Goal: Information Seeking & Learning: Learn about a topic

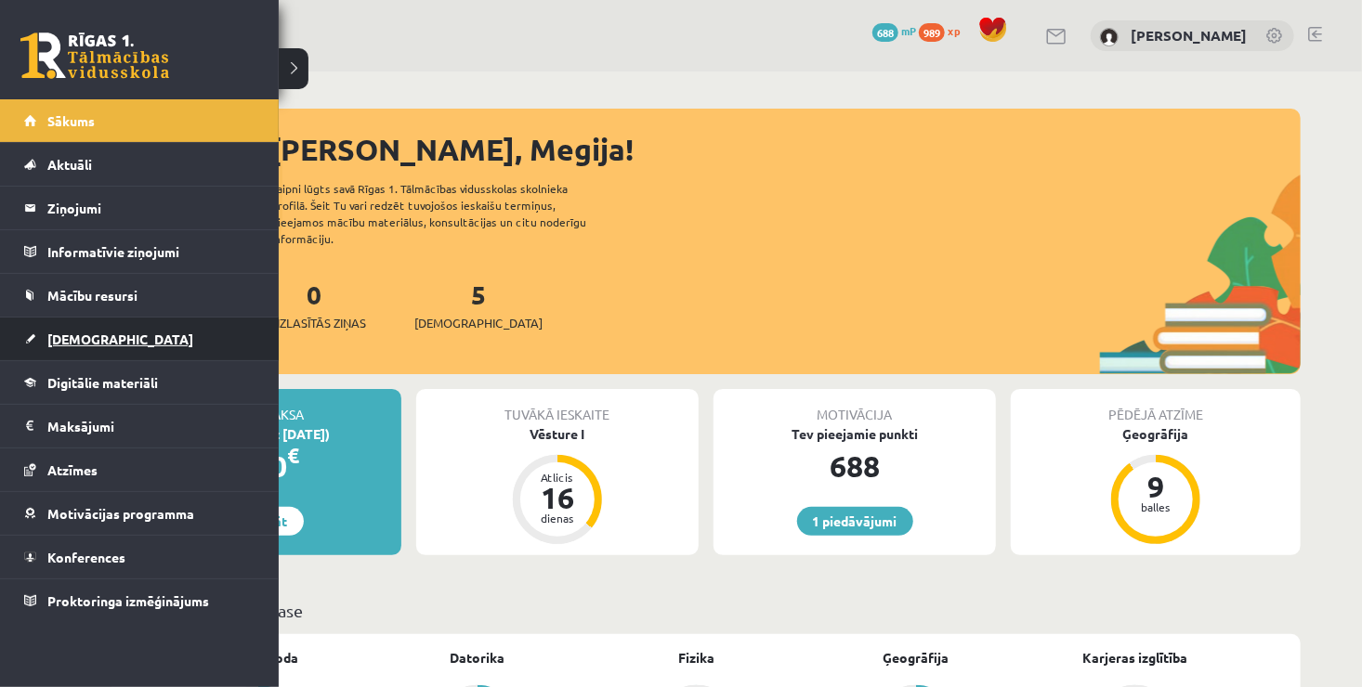
click at [130, 346] on link "[DEMOGRAPHIC_DATA]" at bounding box center [139, 339] width 231 height 43
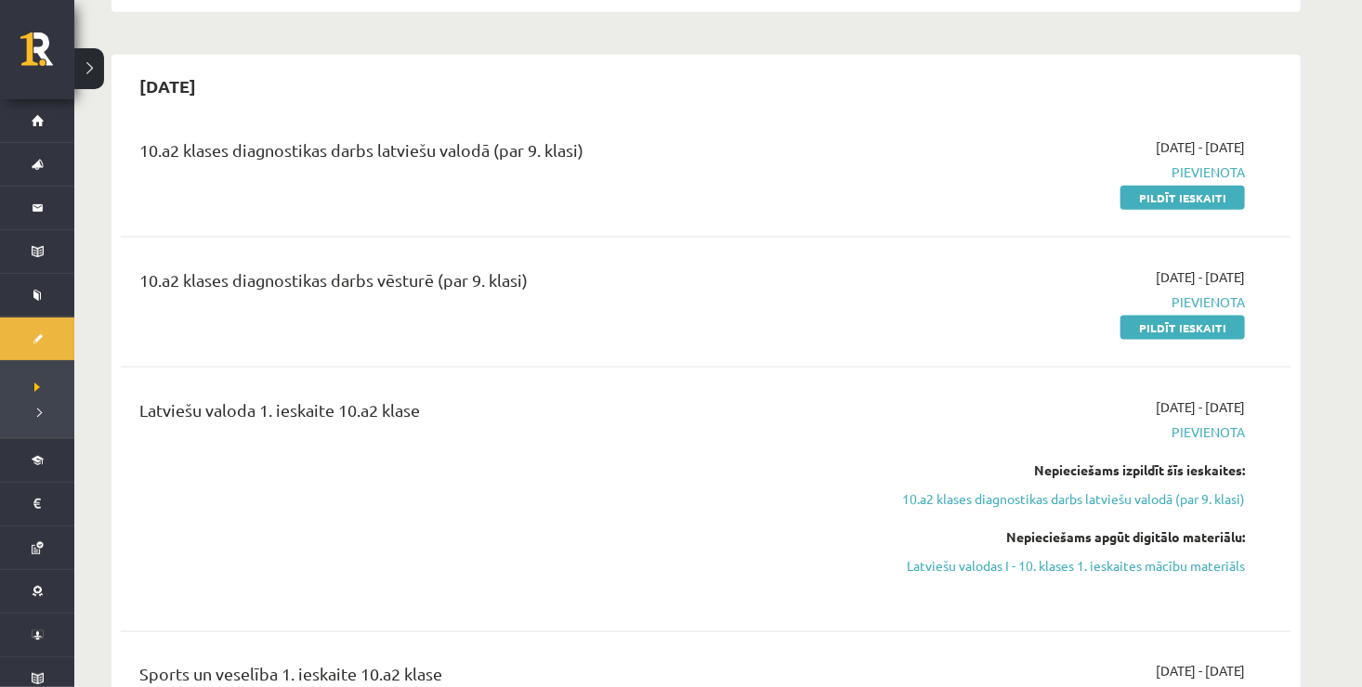
scroll to position [1022, 0]
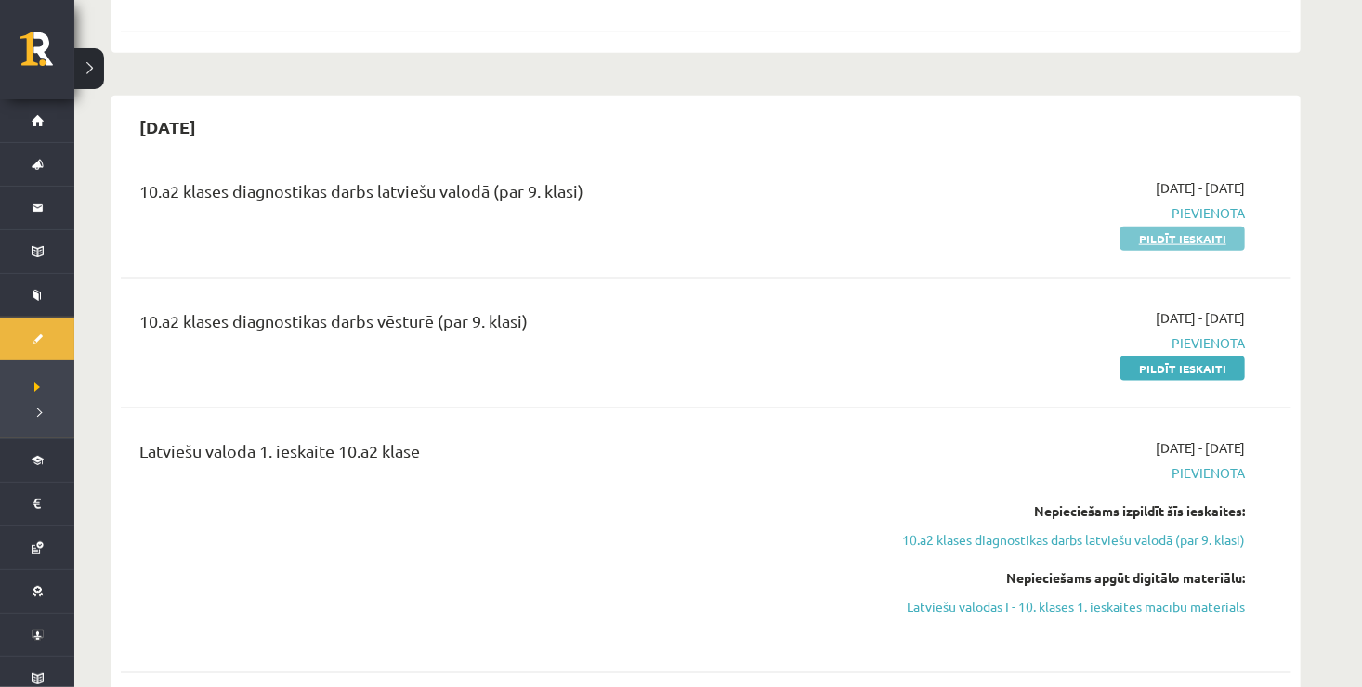
click at [1156, 227] on link "Pildīt ieskaiti" at bounding box center [1182, 239] width 124 height 24
click at [1173, 357] on link "Pildīt ieskaiti" at bounding box center [1182, 369] width 124 height 24
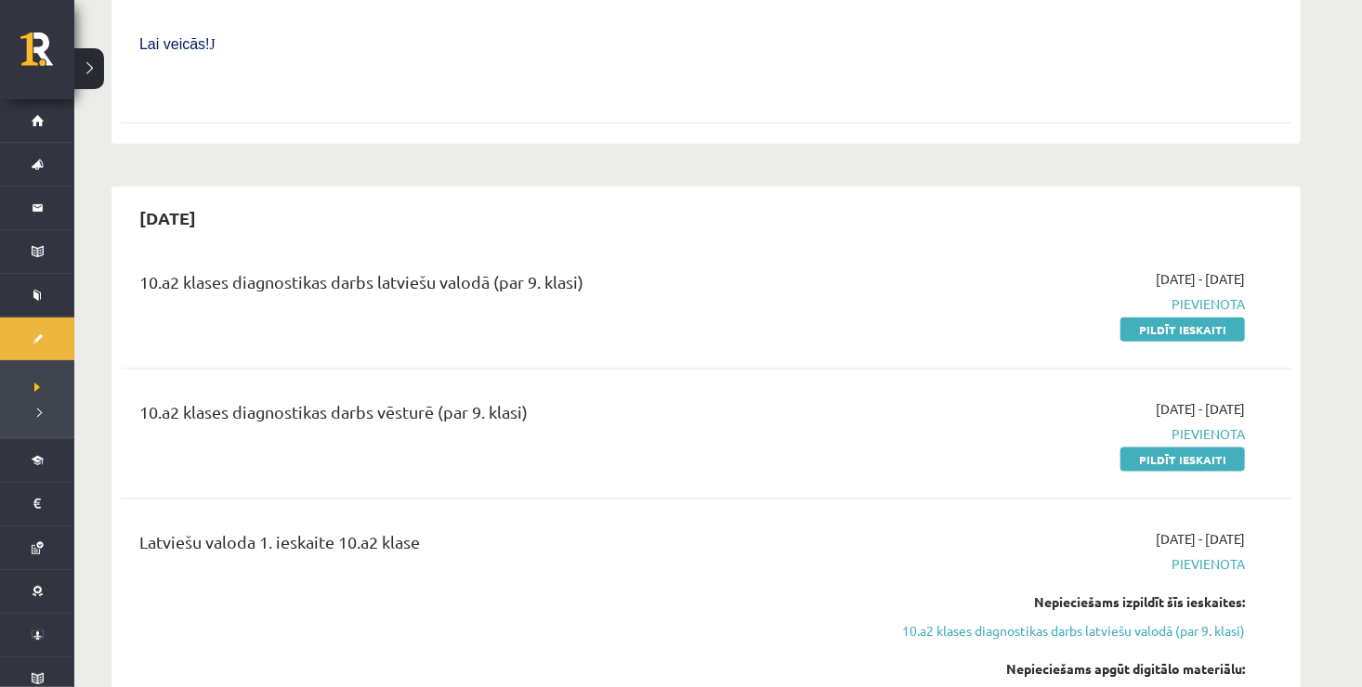
scroll to position [929, 0]
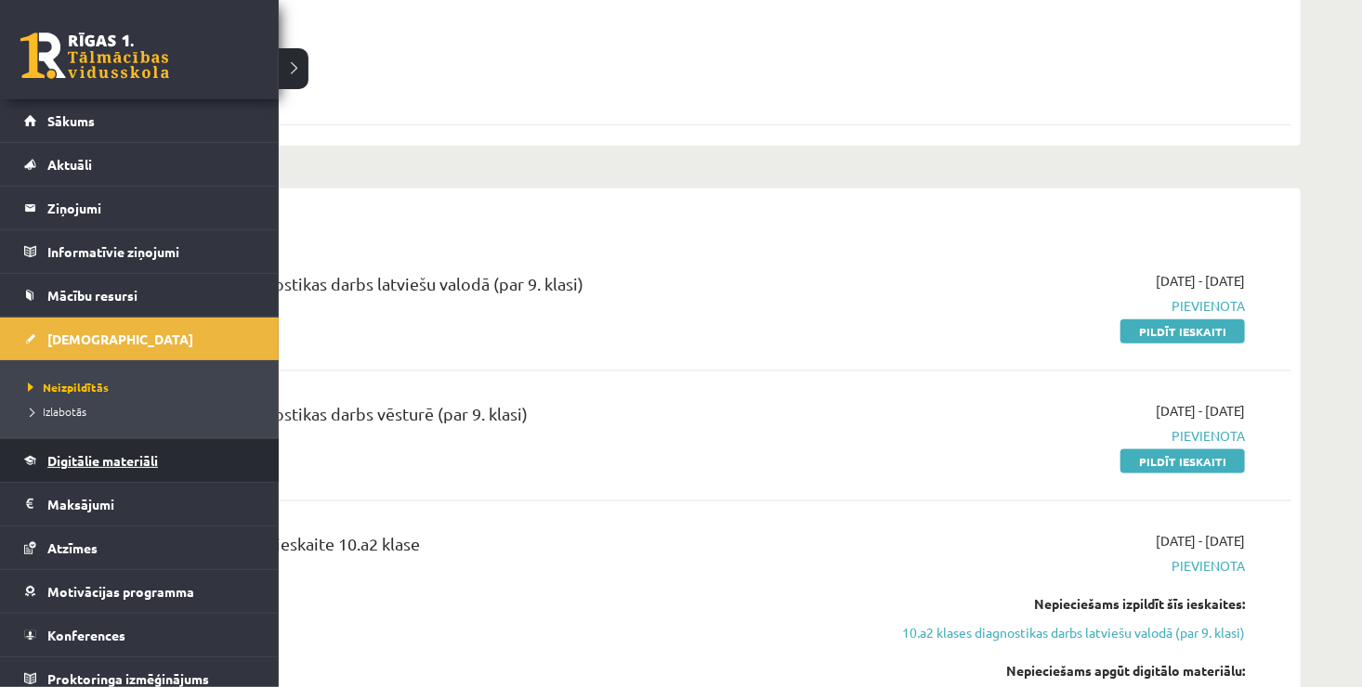
click at [157, 464] on span "Digitālie materiāli" at bounding box center [102, 460] width 111 height 17
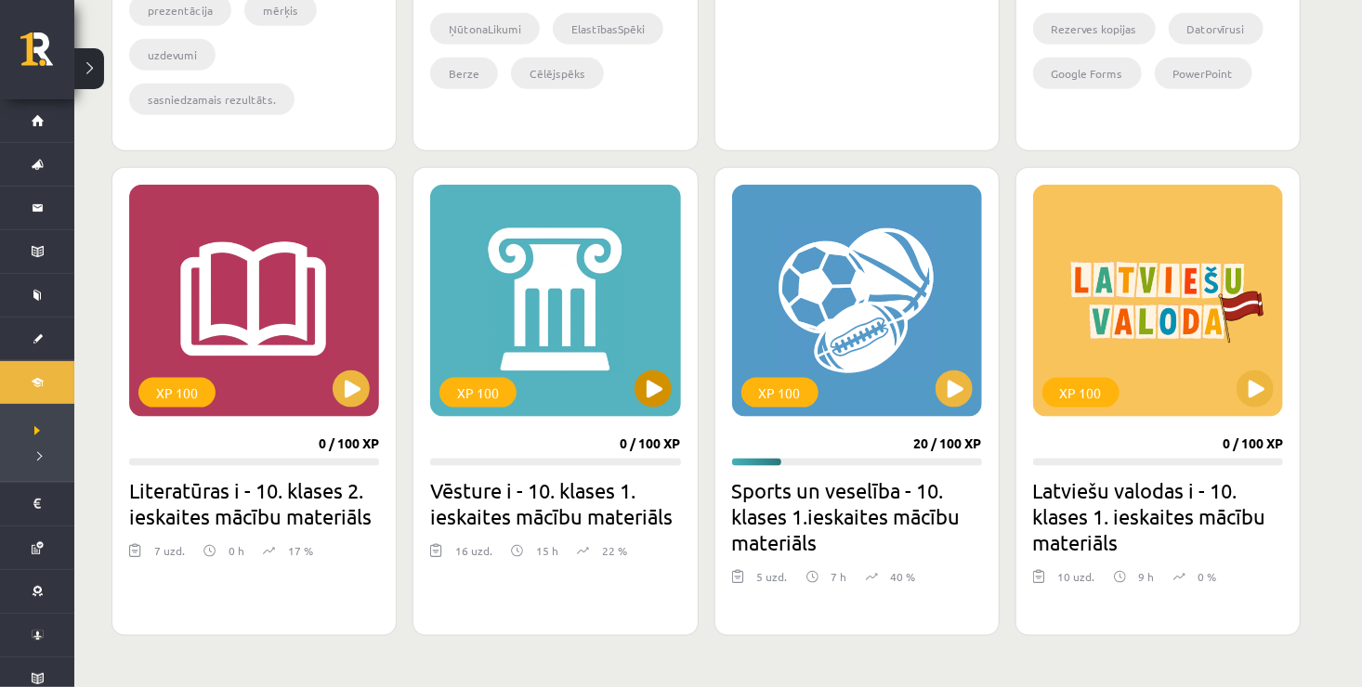
scroll to position [1022, 0]
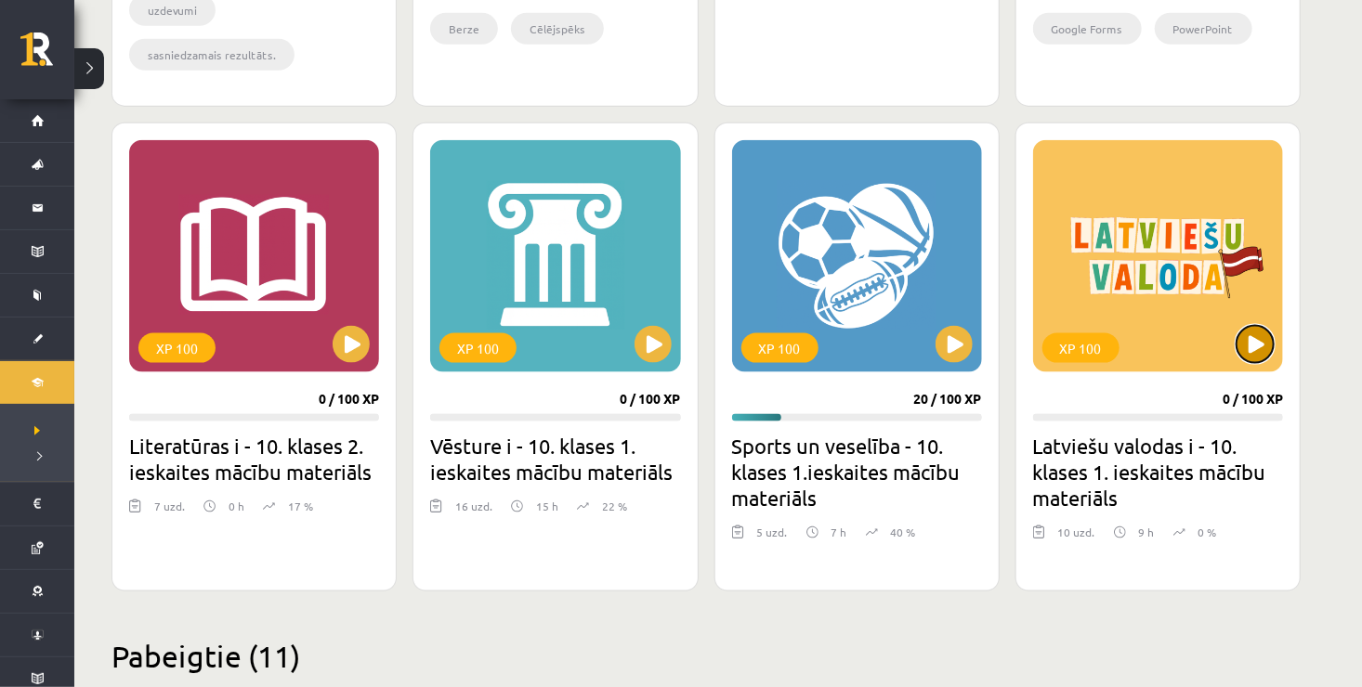
click at [1249, 346] on button at bounding box center [1254, 344] width 37 height 37
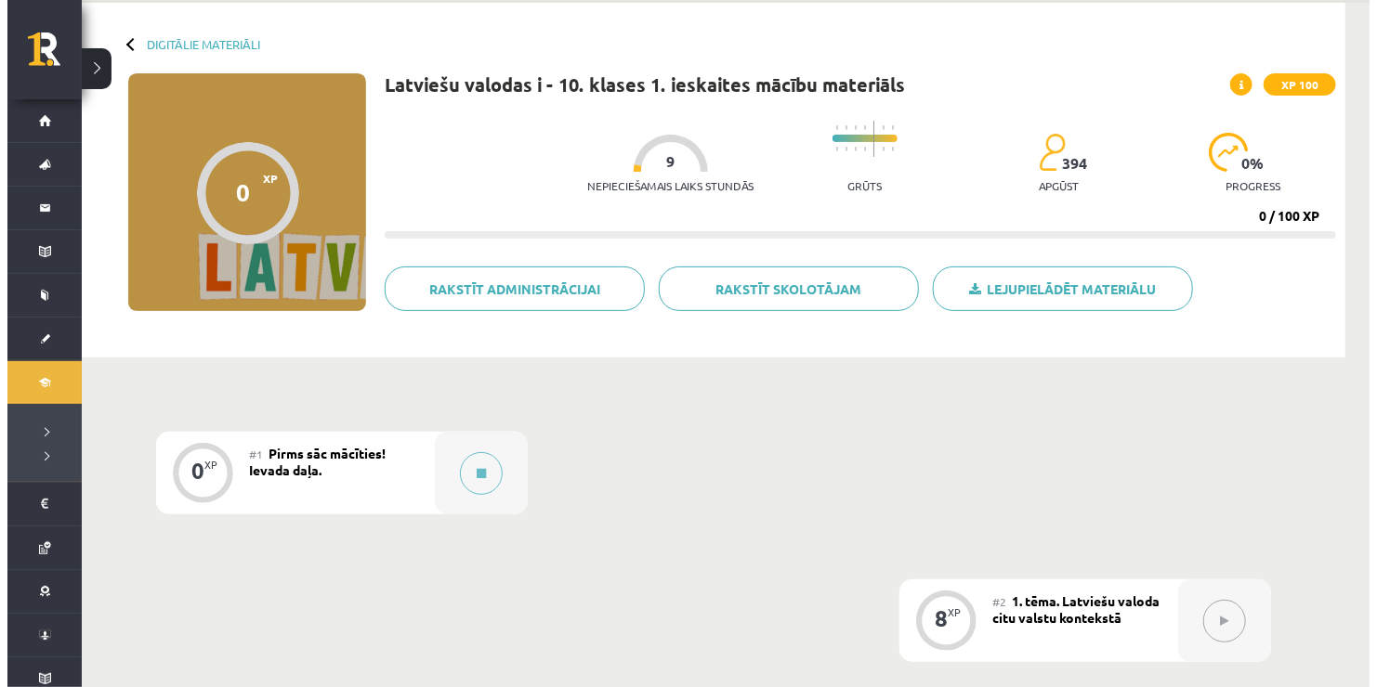
scroll to position [93, 0]
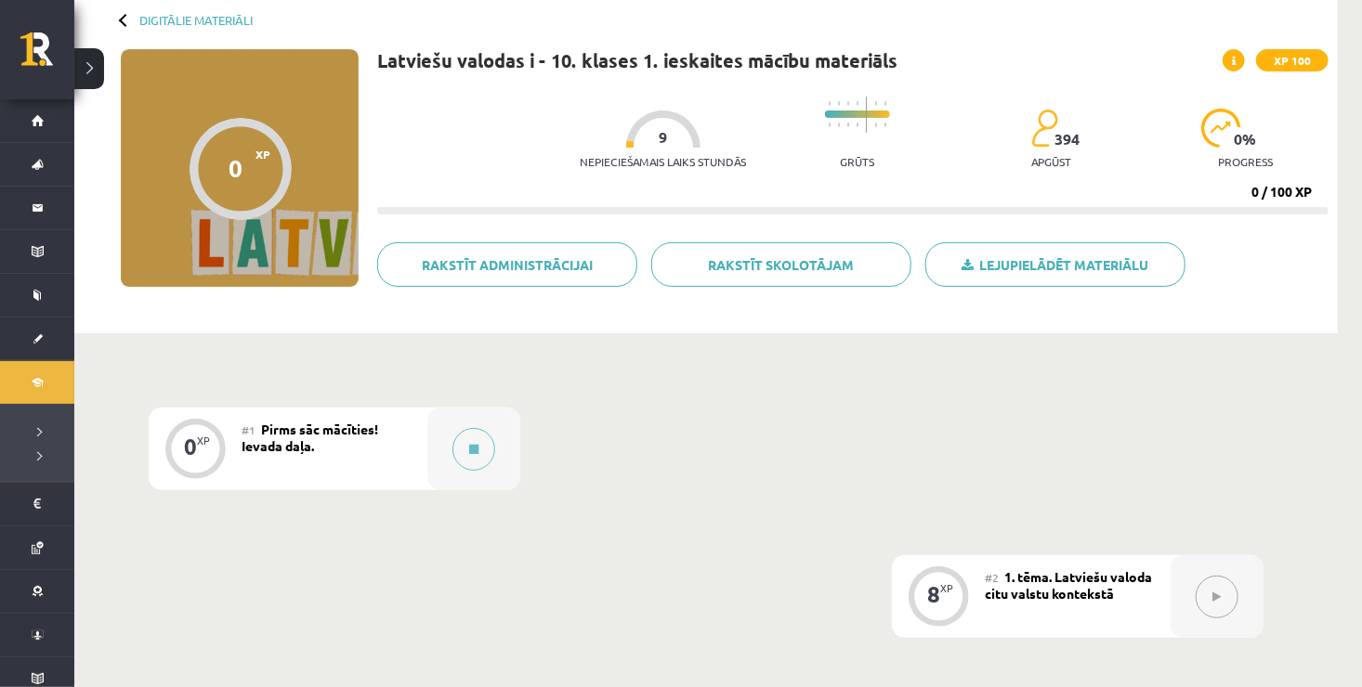
click at [1082, 591] on div "8 XP #2 1. tēma. Latviešu valoda citu valstu kontekstā" at bounding box center [1078, 596] width 372 height 83
click at [456, 464] on div at bounding box center [473, 449] width 93 height 83
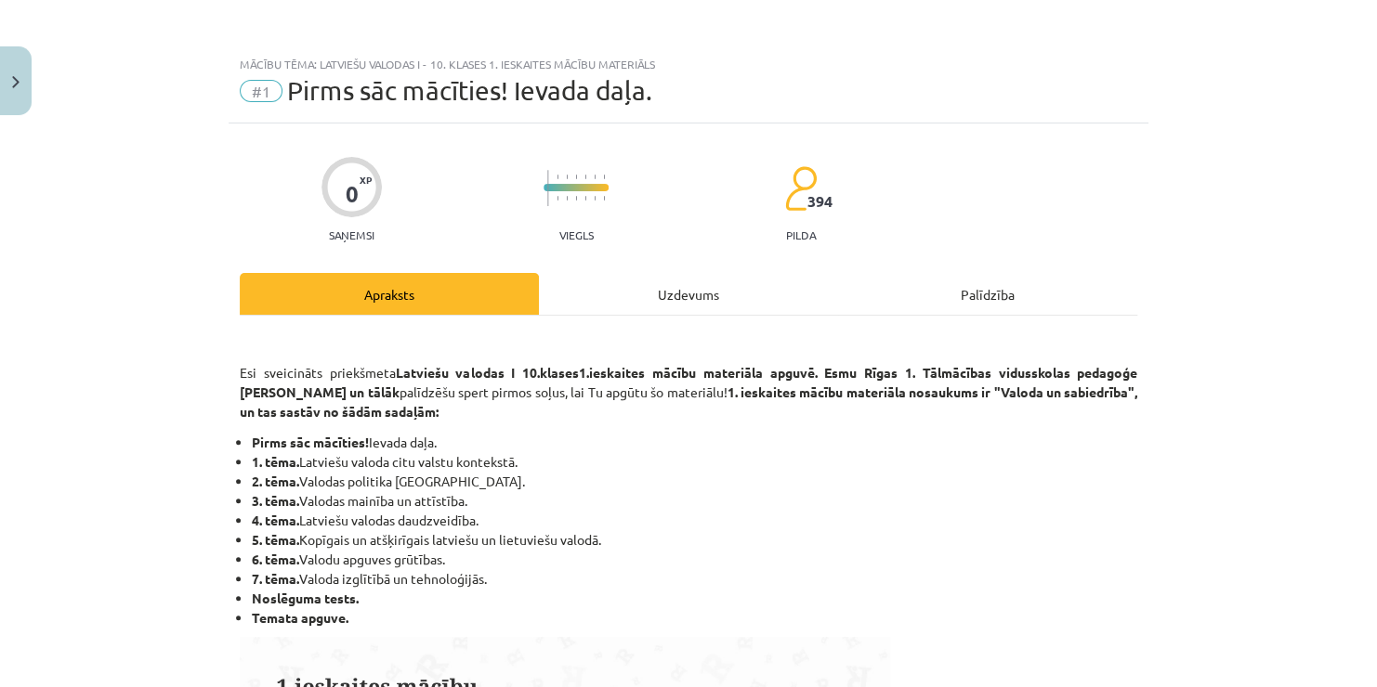
click at [905, 498] on li "3. tēma. Valodas mainība un attīstība." at bounding box center [694, 501] width 885 height 20
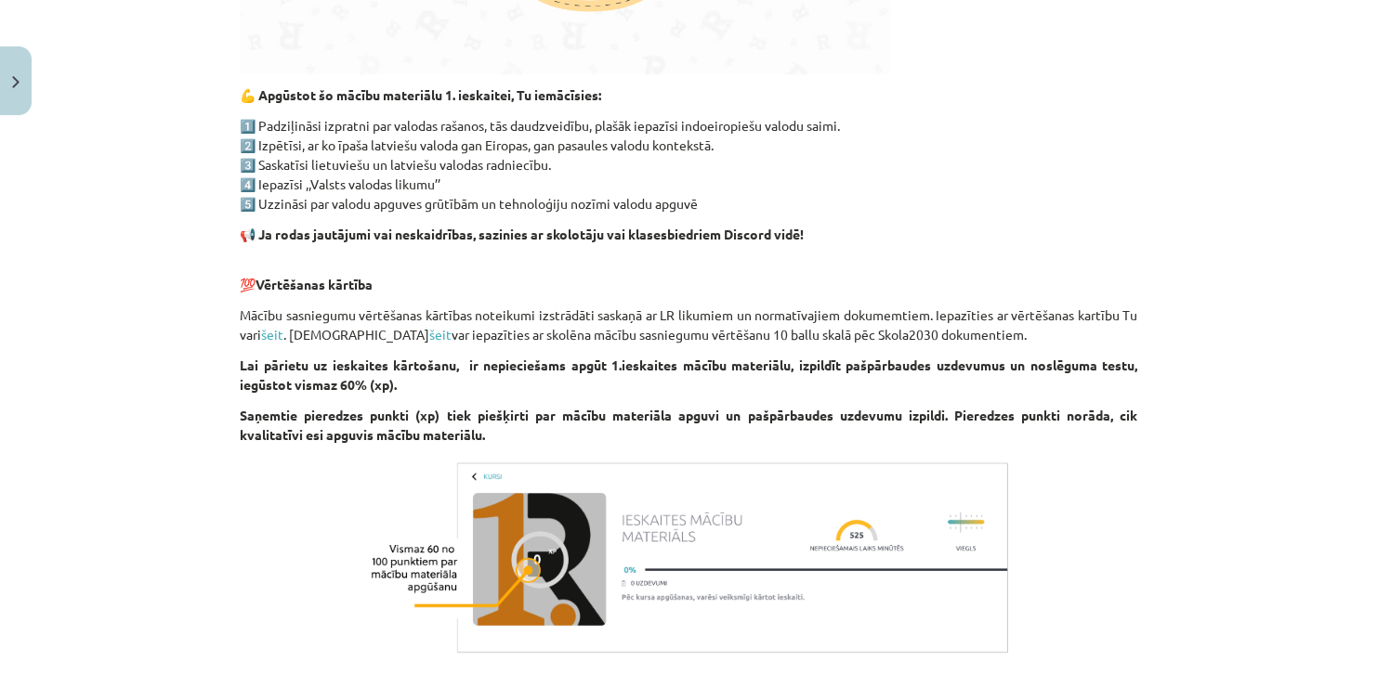
scroll to position [1116, 0]
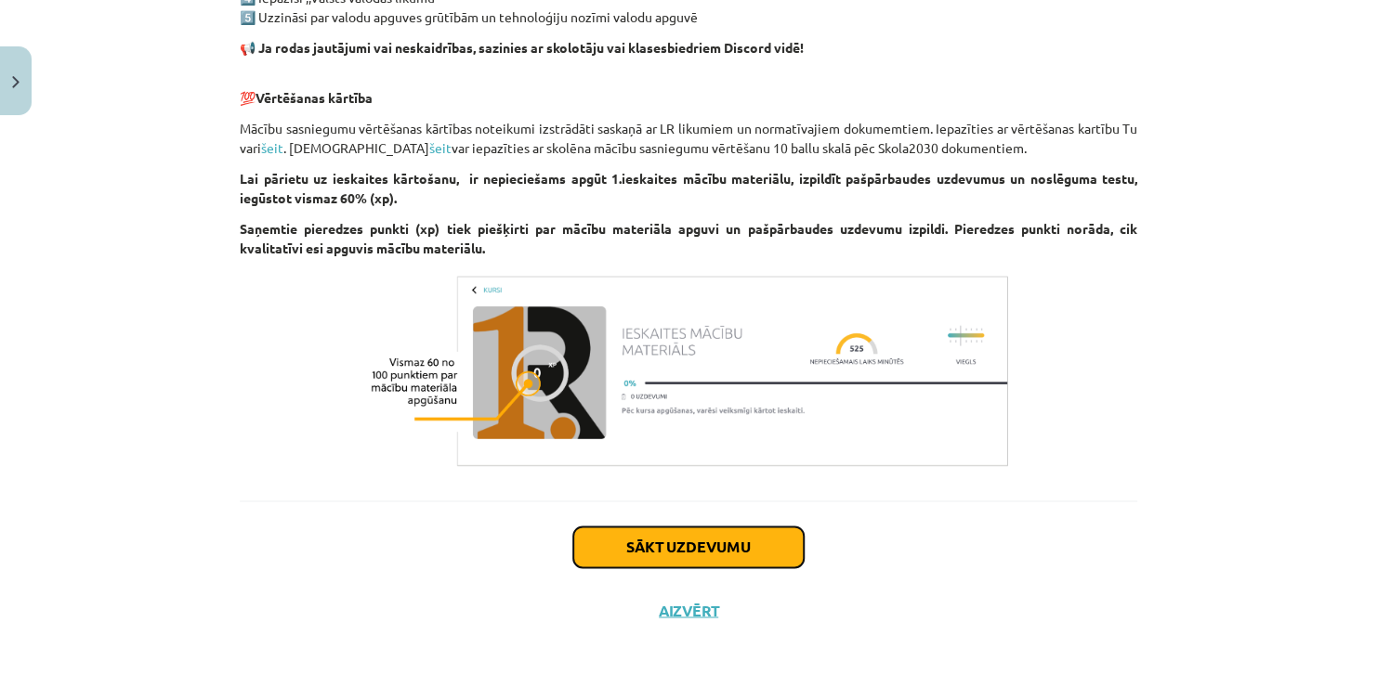
click at [712, 561] on button "Sākt uzdevumu" at bounding box center [688, 547] width 230 height 41
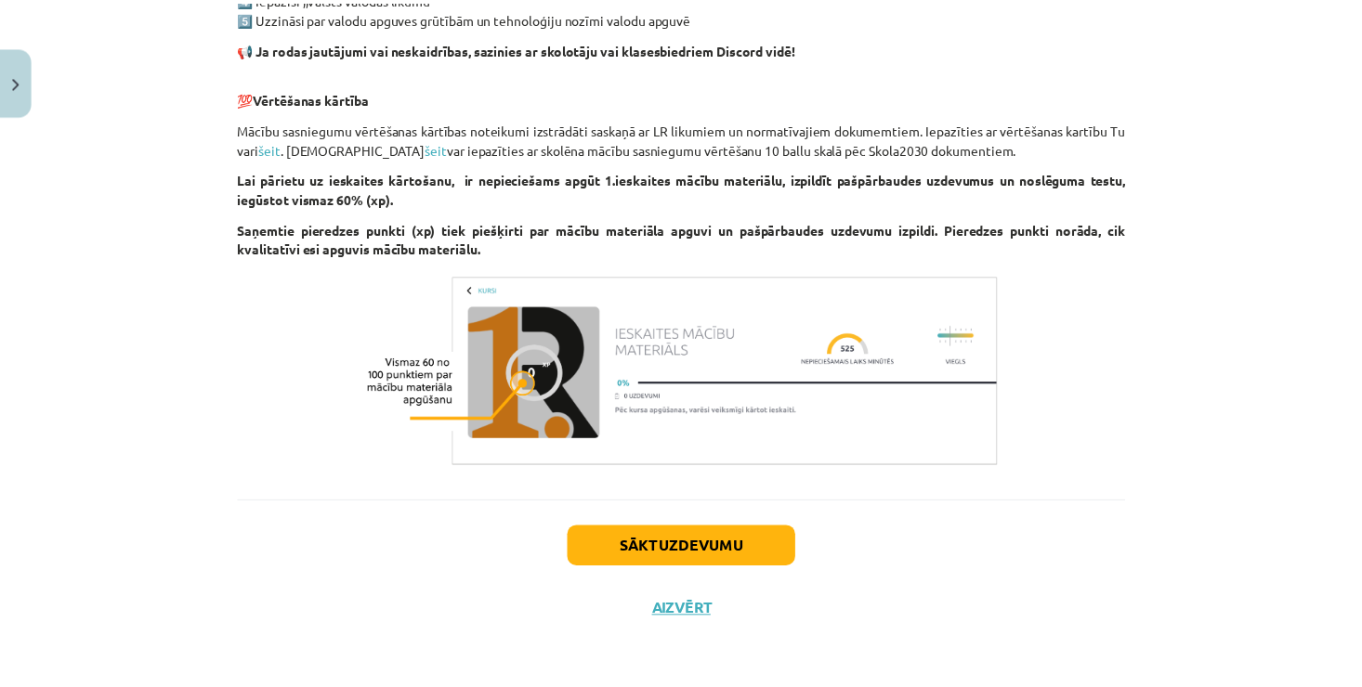
scroll to position [18, 0]
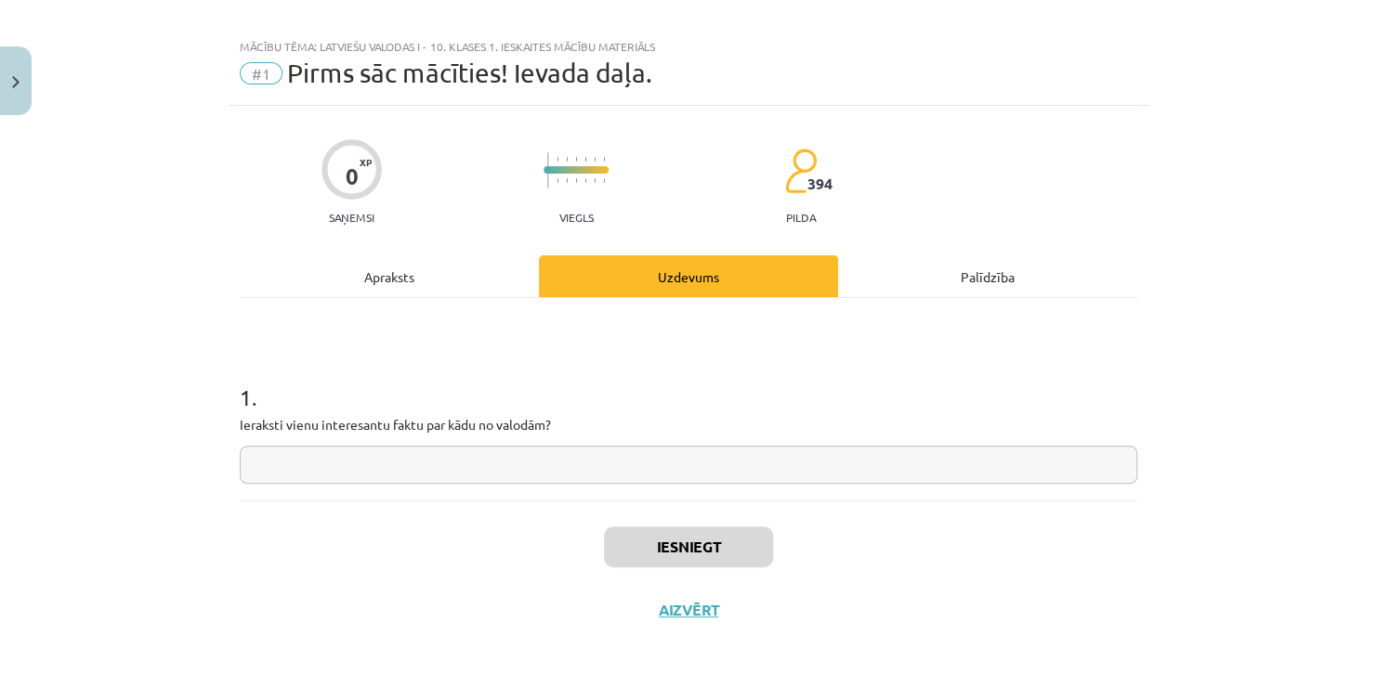
click at [473, 460] on input "text" at bounding box center [688, 465] width 897 height 38
paste input "**********"
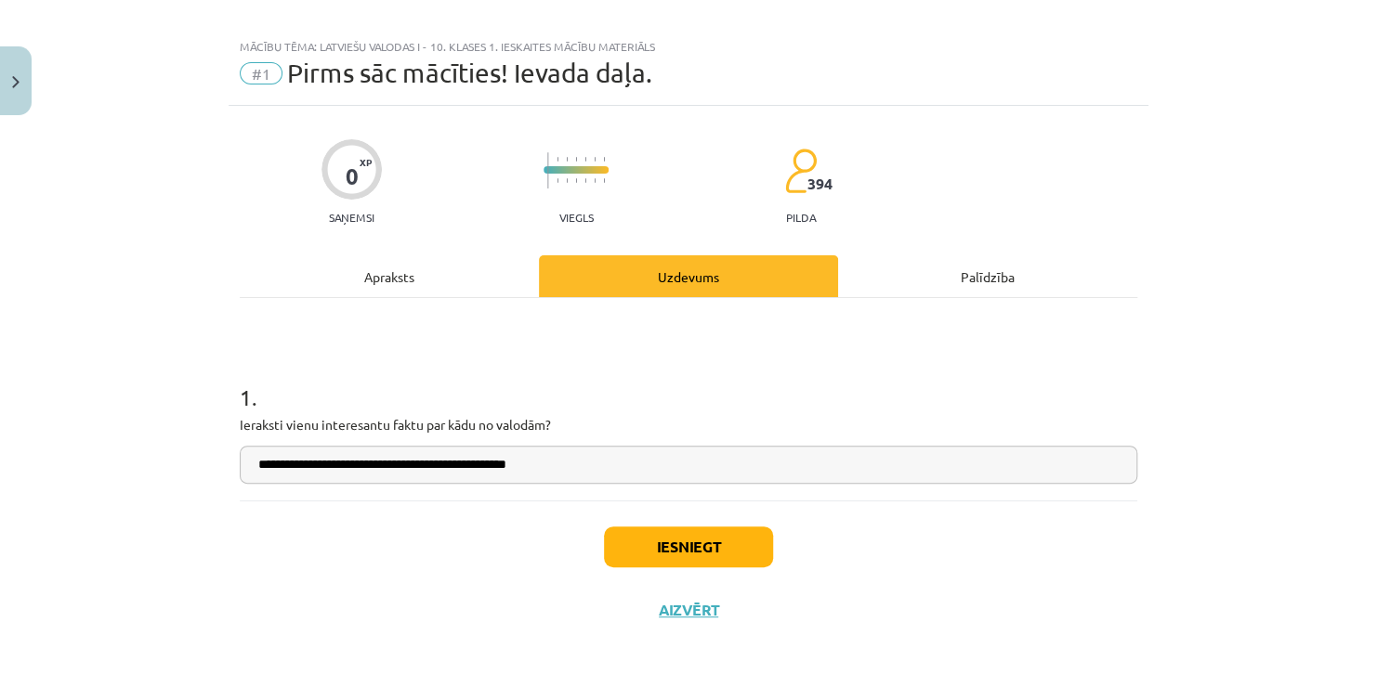
type input "**********"
click at [636, 551] on button "Iesniegt" at bounding box center [688, 547] width 169 height 41
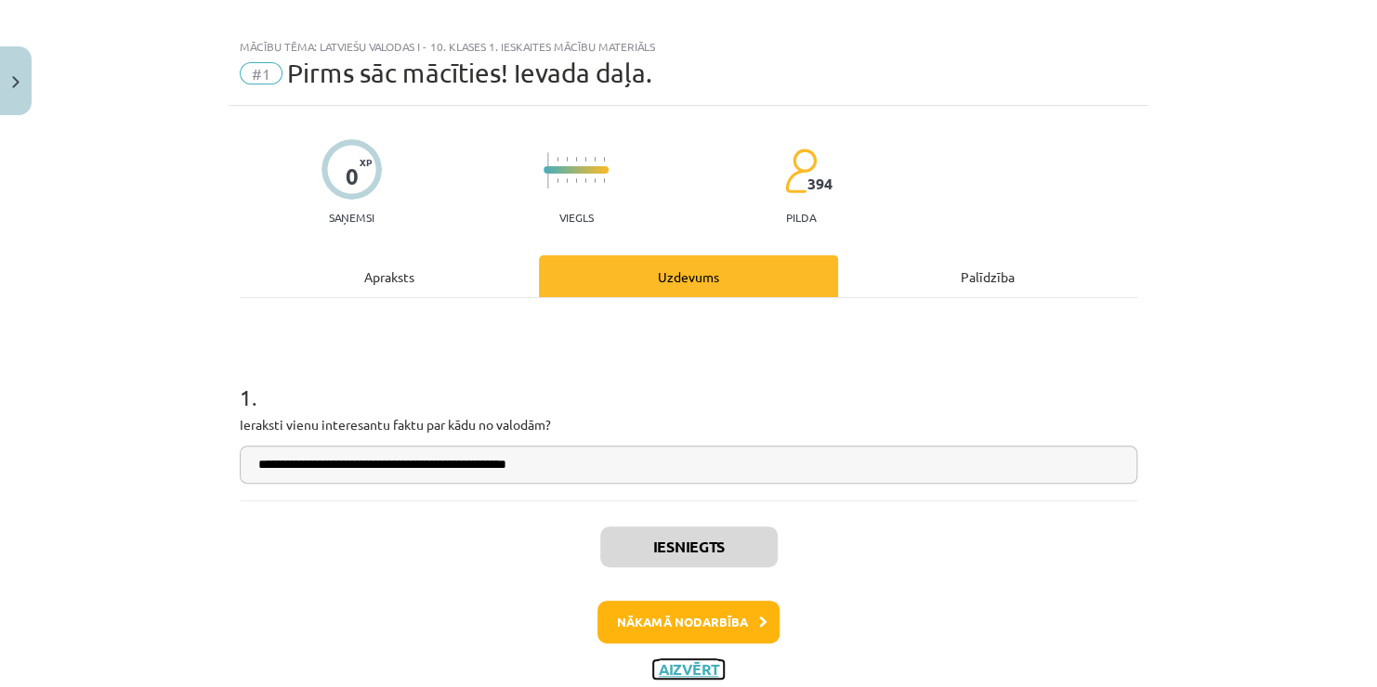
click at [660, 667] on button "Aizvērt" at bounding box center [688, 669] width 71 height 19
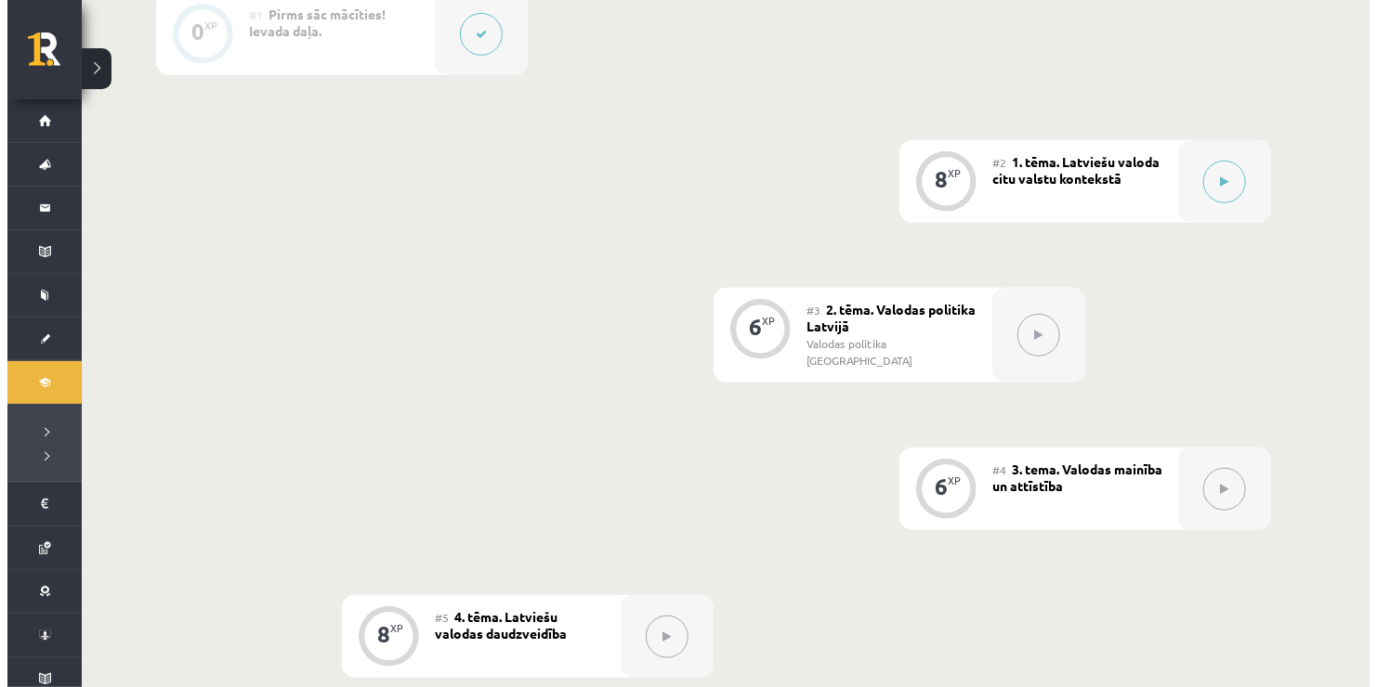
scroll to position [464, 0]
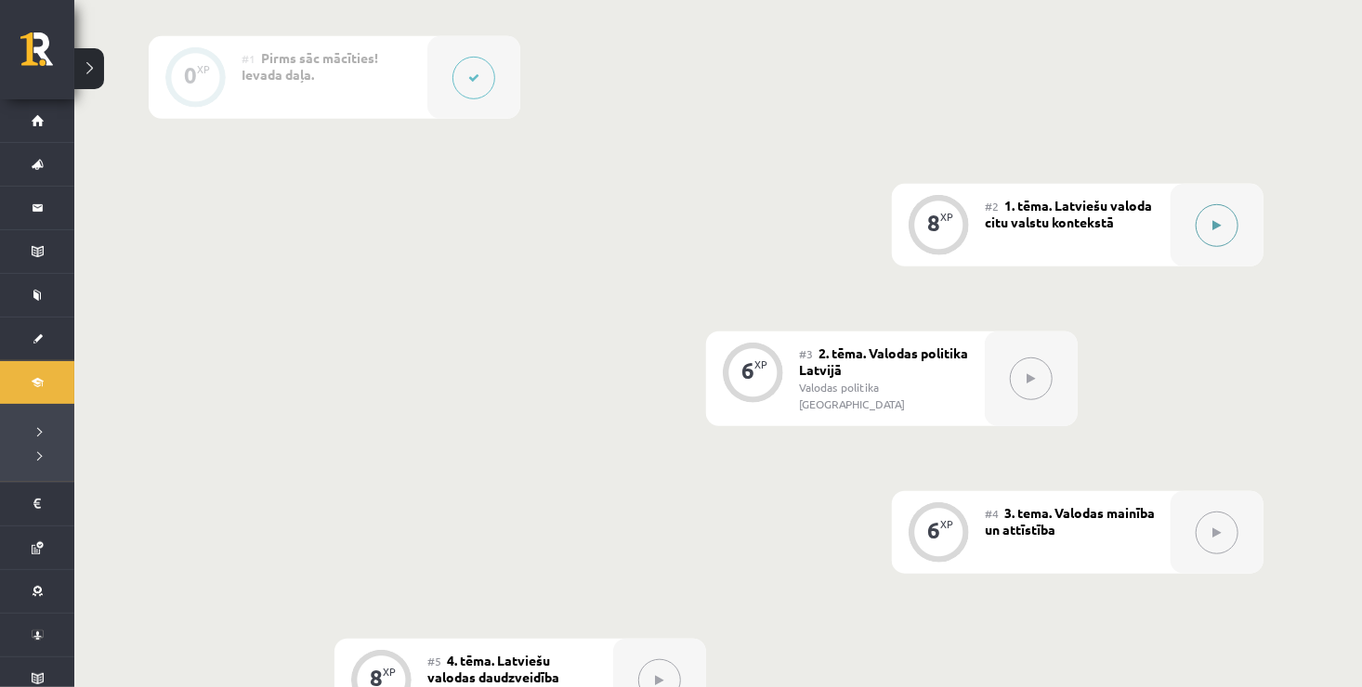
click at [1201, 227] on button at bounding box center [1216, 225] width 43 height 43
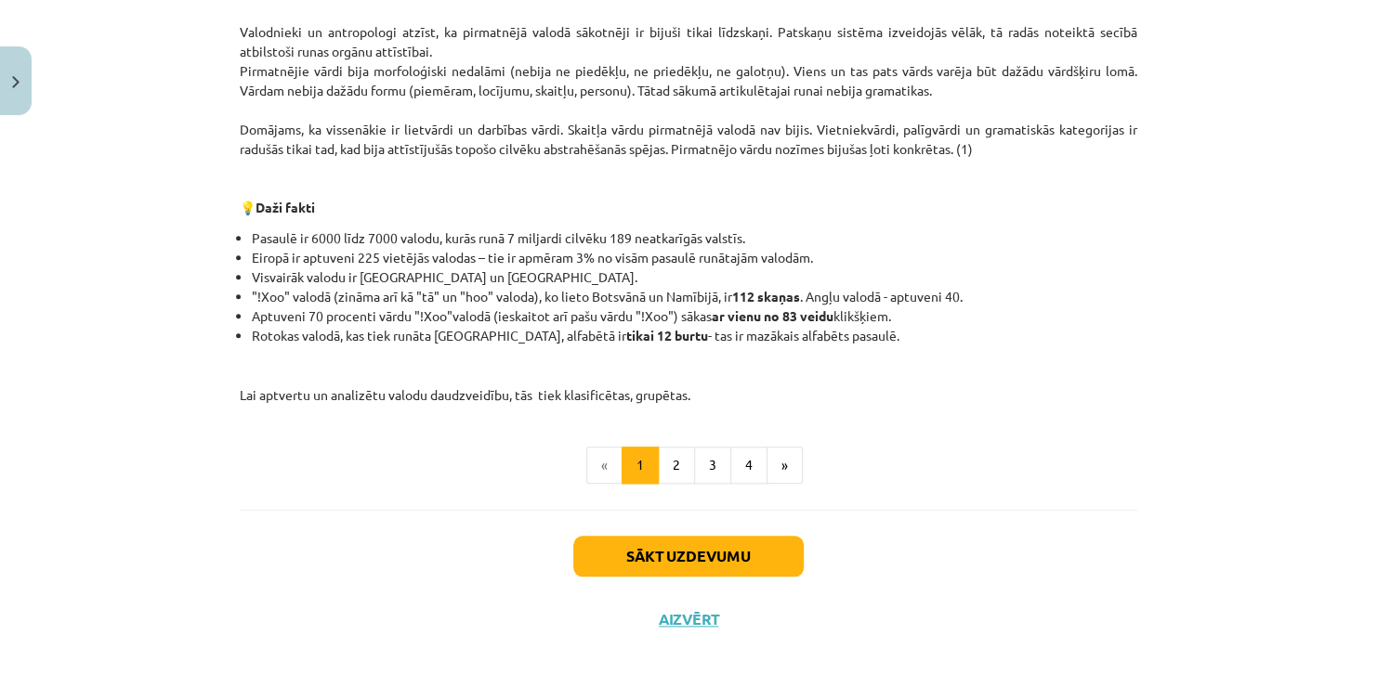
scroll to position [672, 0]
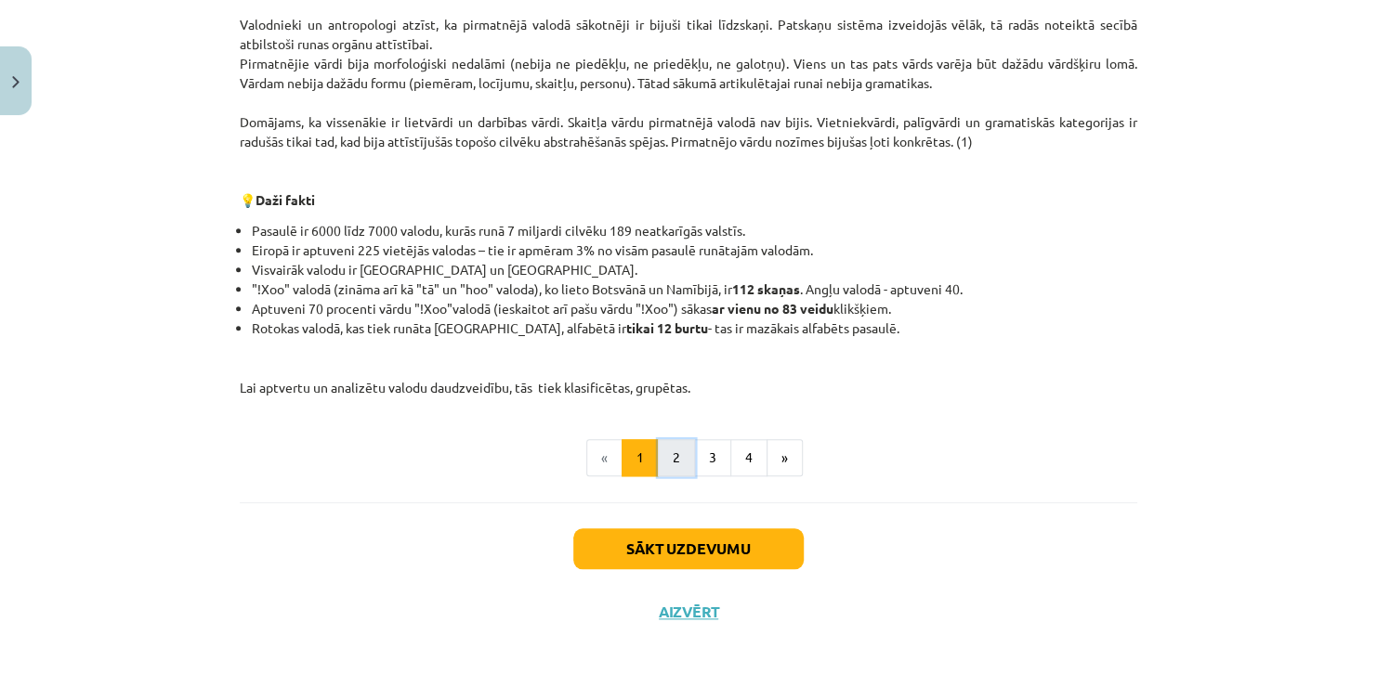
click at [658, 462] on button "2" at bounding box center [676, 457] width 37 height 37
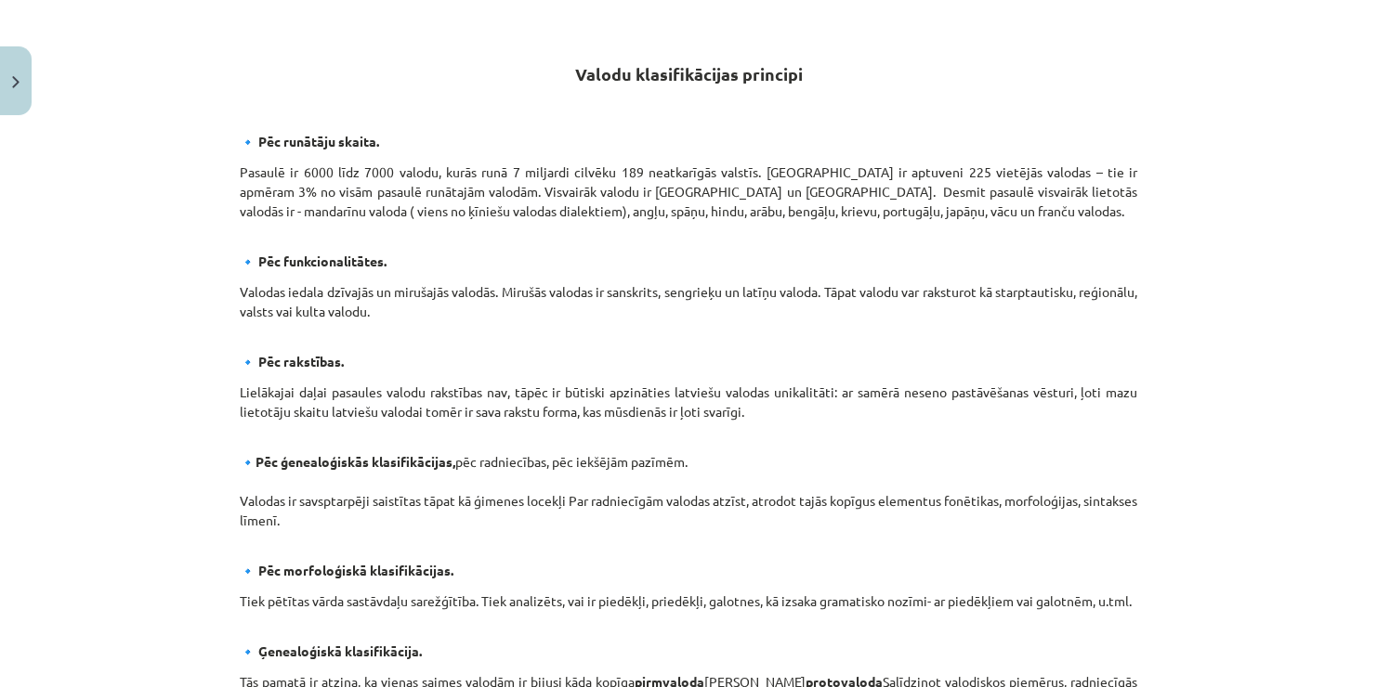
scroll to position [824, 0]
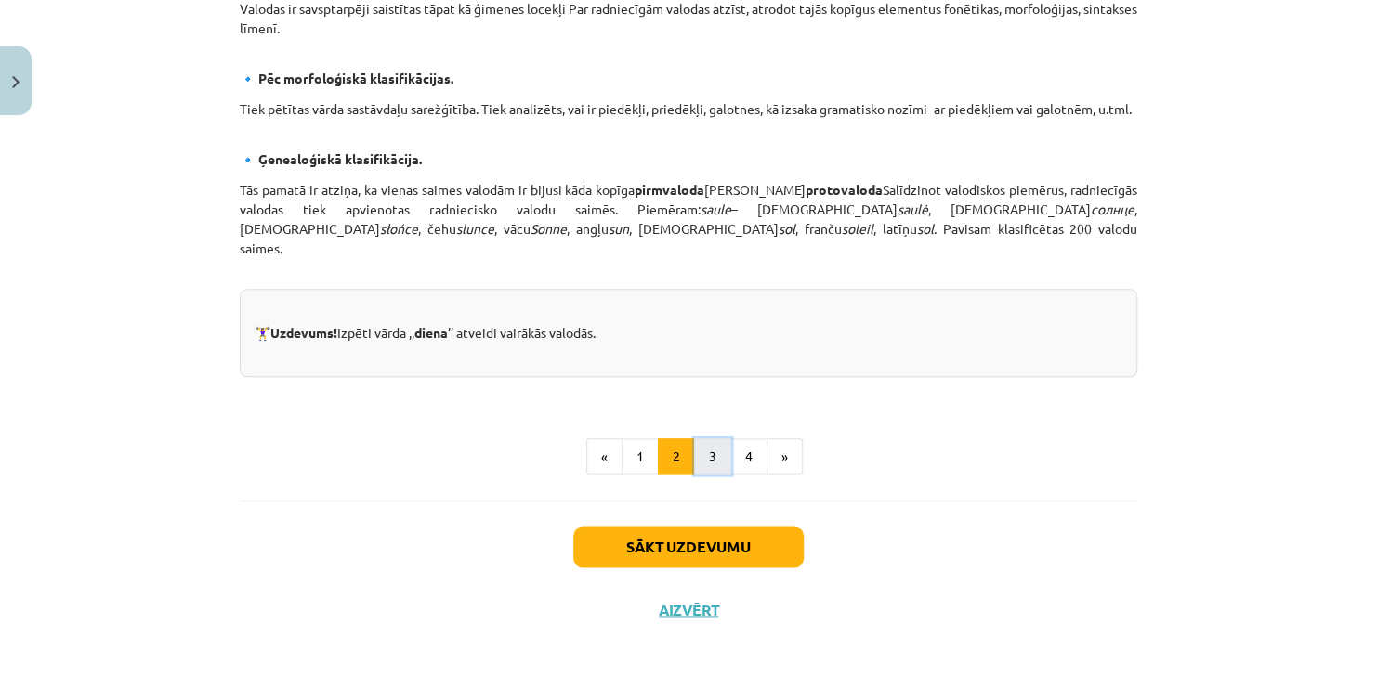
click at [706, 456] on button "3" at bounding box center [712, 456] width 37 height 37
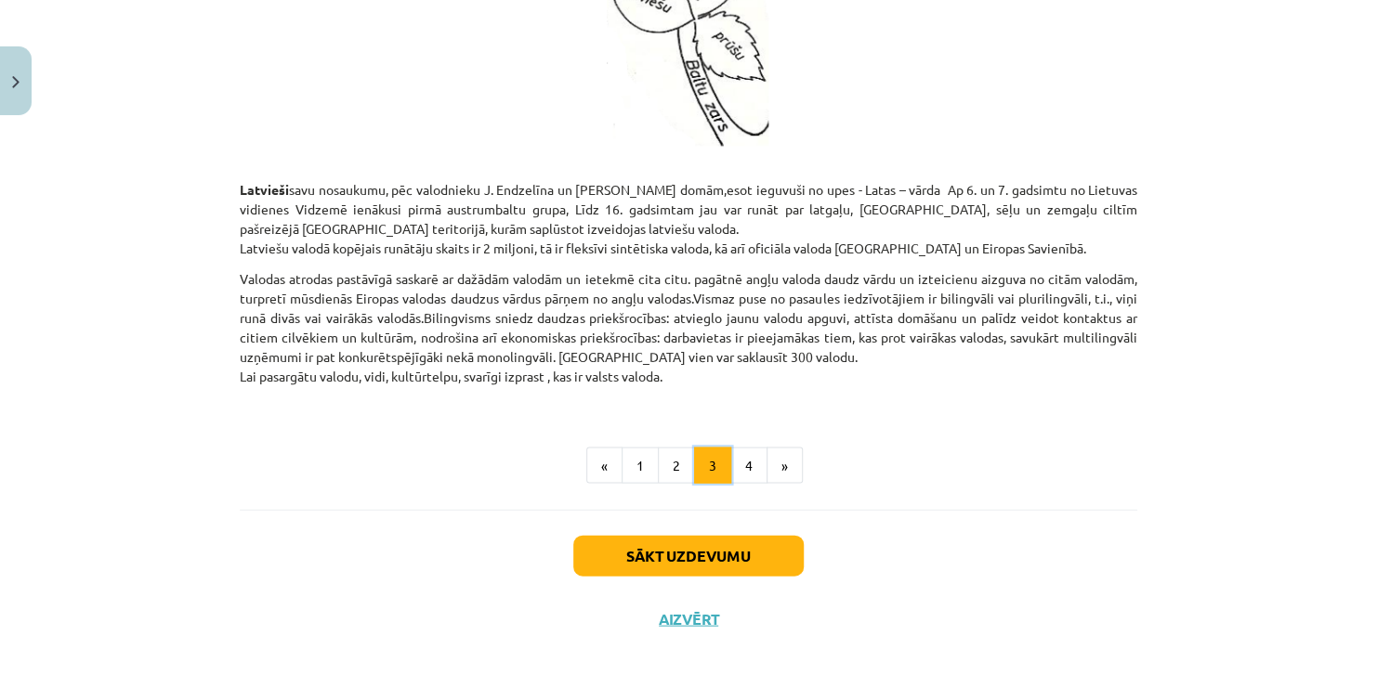
scroll to position [1658, 0]
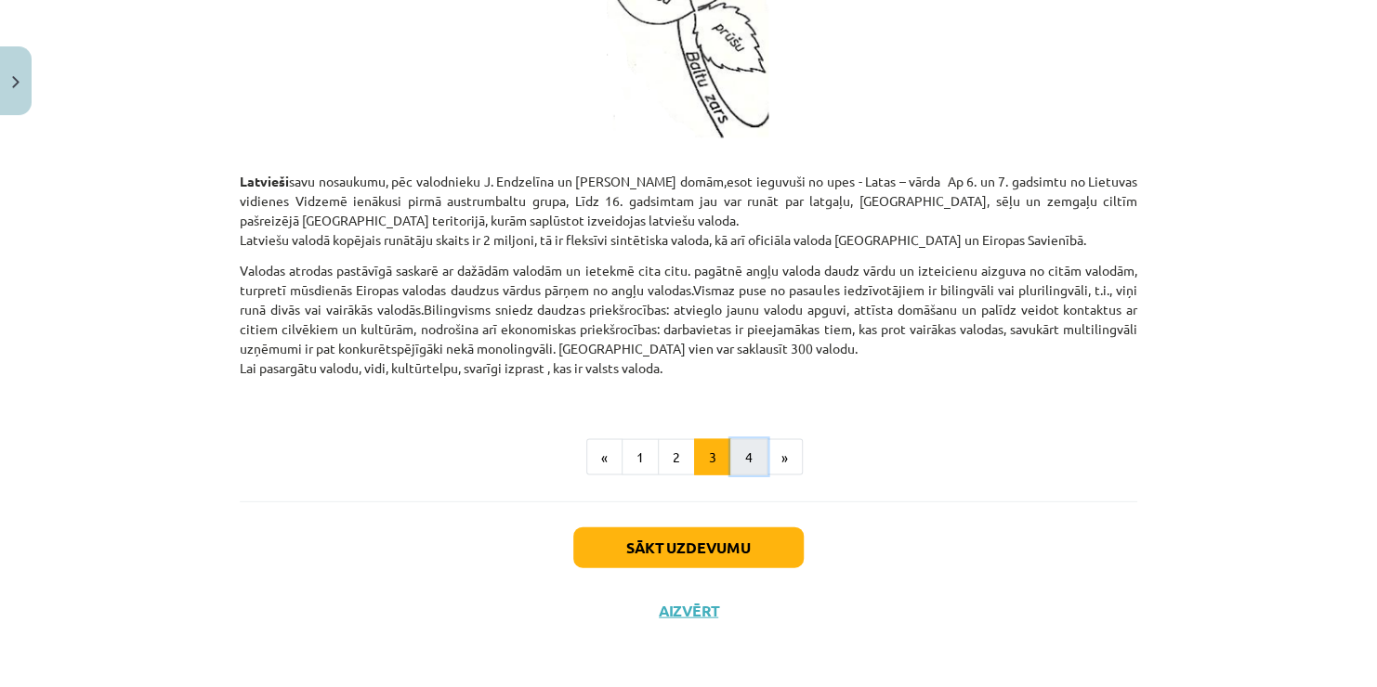
click at [742, 459] on button "4" at bounding box center [748, 456] width 37 height 37
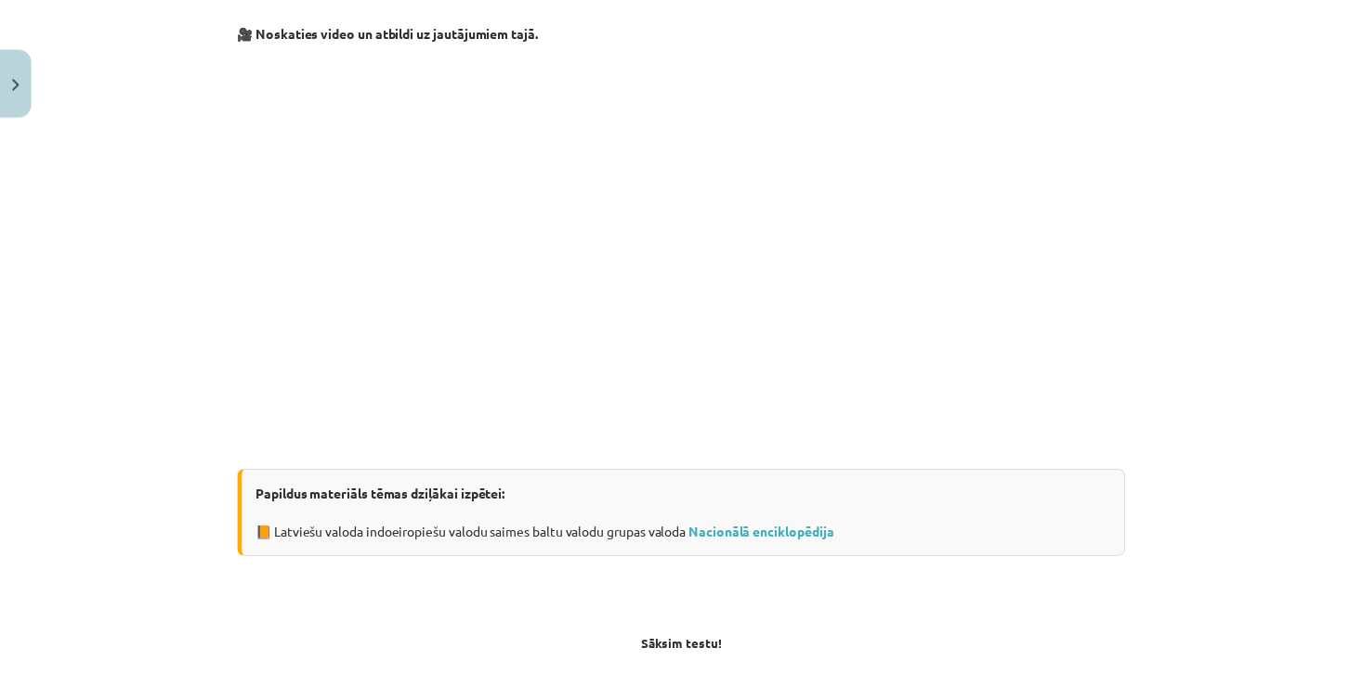
scroll to position [589, 0]
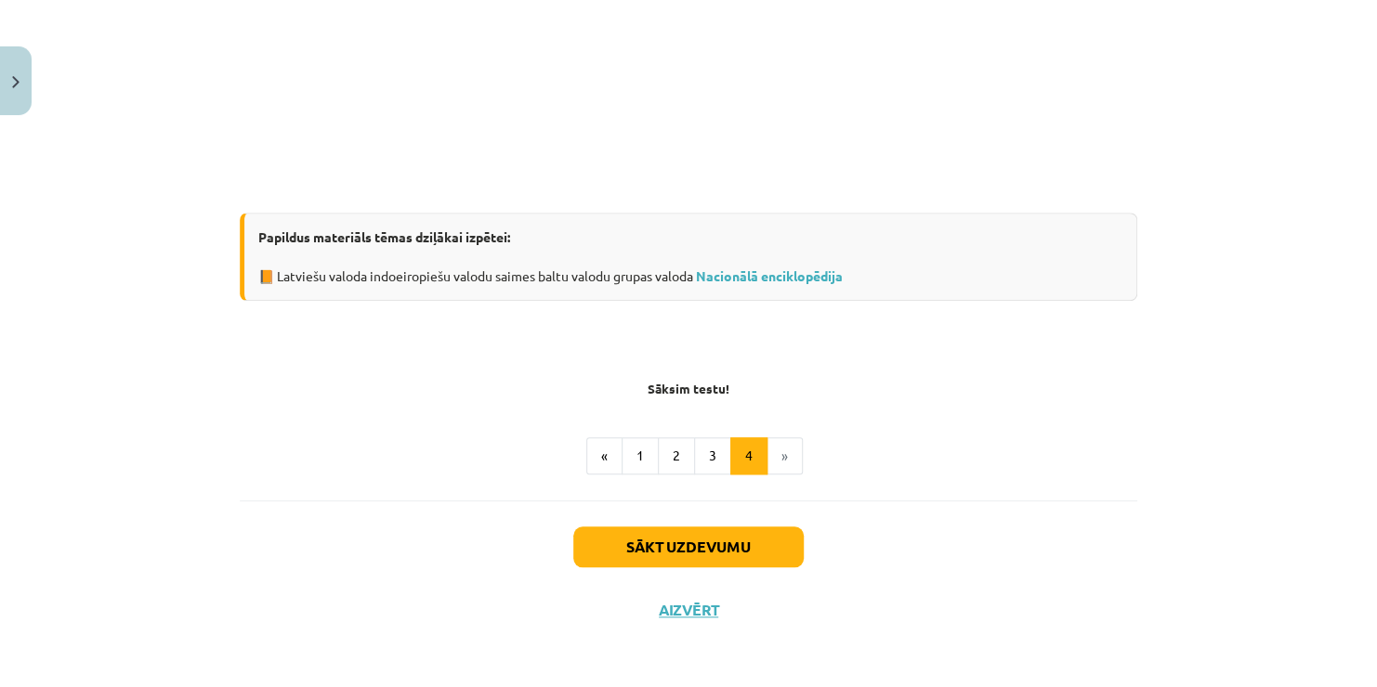
click at [686, 599] on div "Sākt uzdevumu Aizvērt" at bounding box center [688, 566] width 897 height 130
click at [692, 606] on button "Aizvērt" at bounding box center [688, 610] width 71 height 19
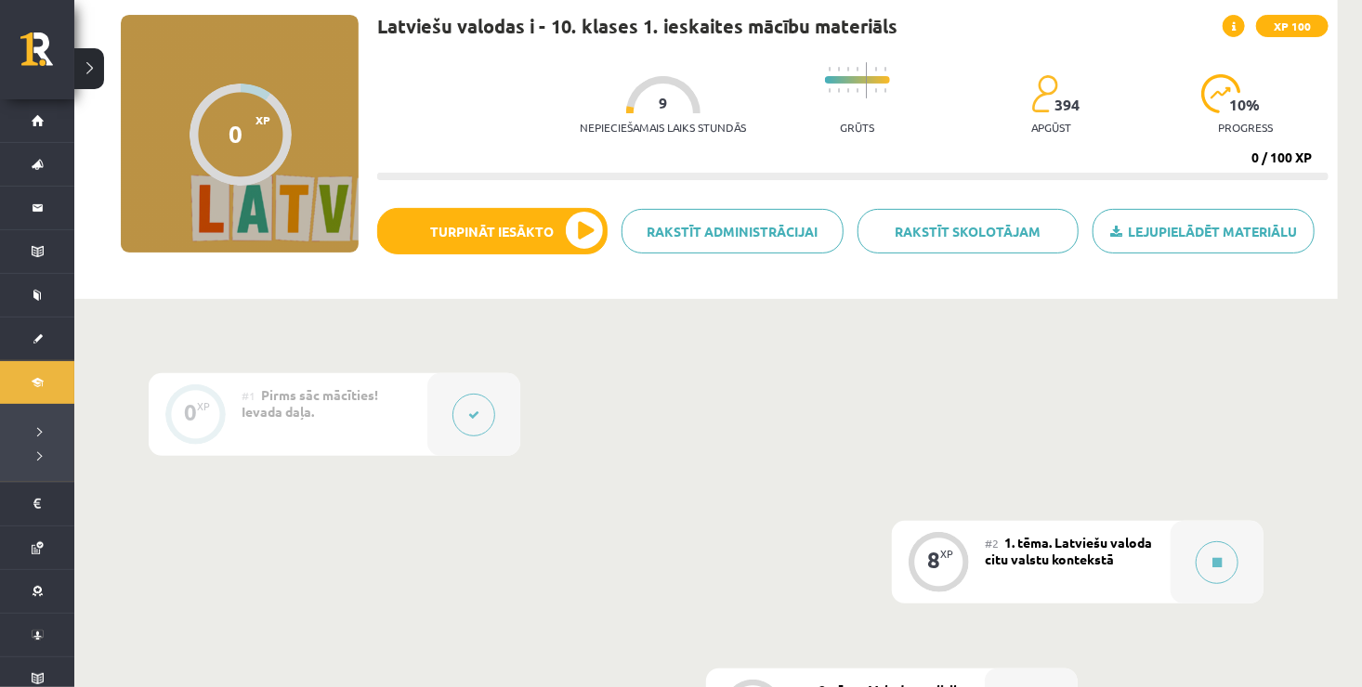
scroll to position [0, 0]
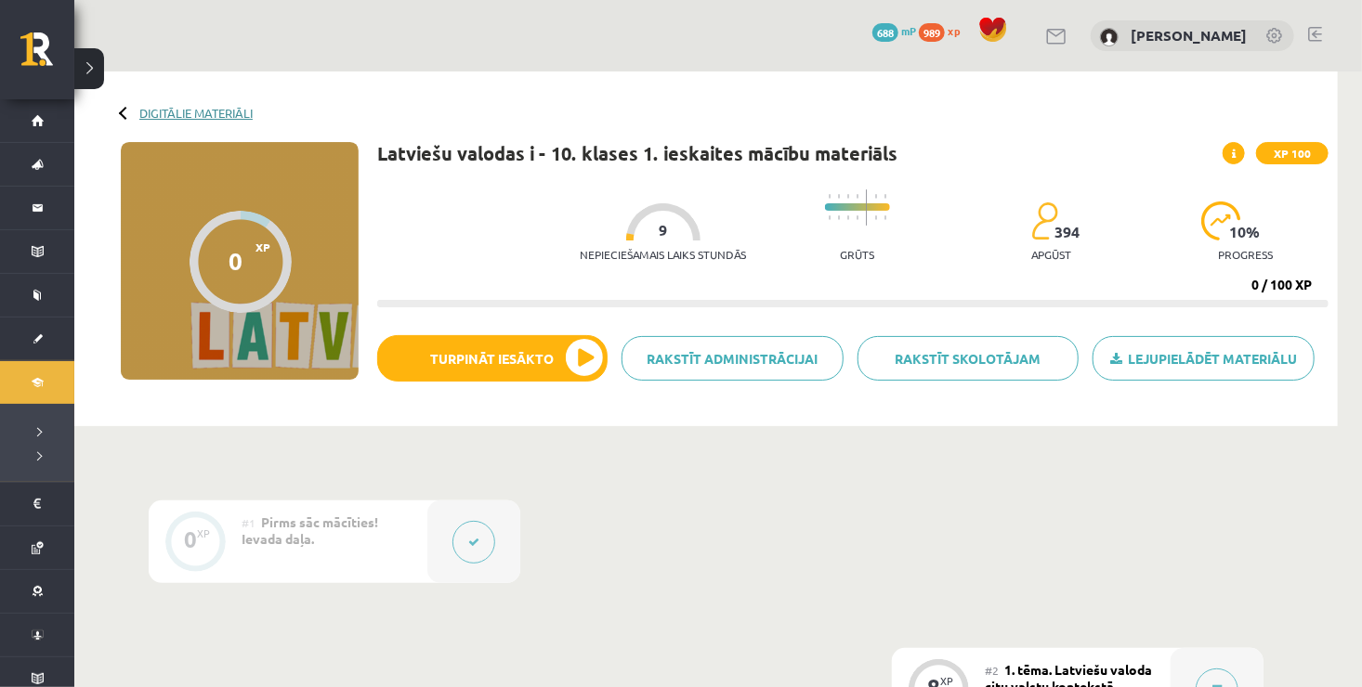
click at [197, 111] on link "Digitālie materiāli" at bounding box center [195, 113] width 113 height 14
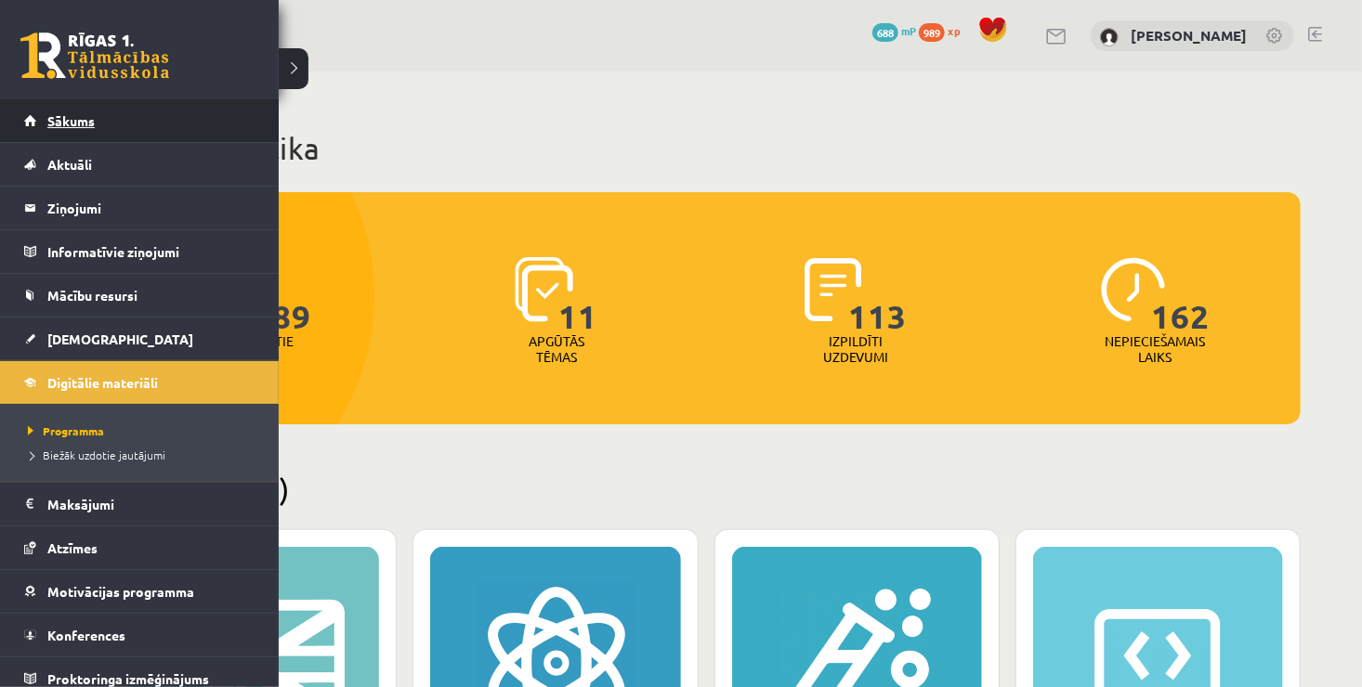
click at [110, 124] on link "Sākums" at bounding box center [139, 120] width 231 height 43
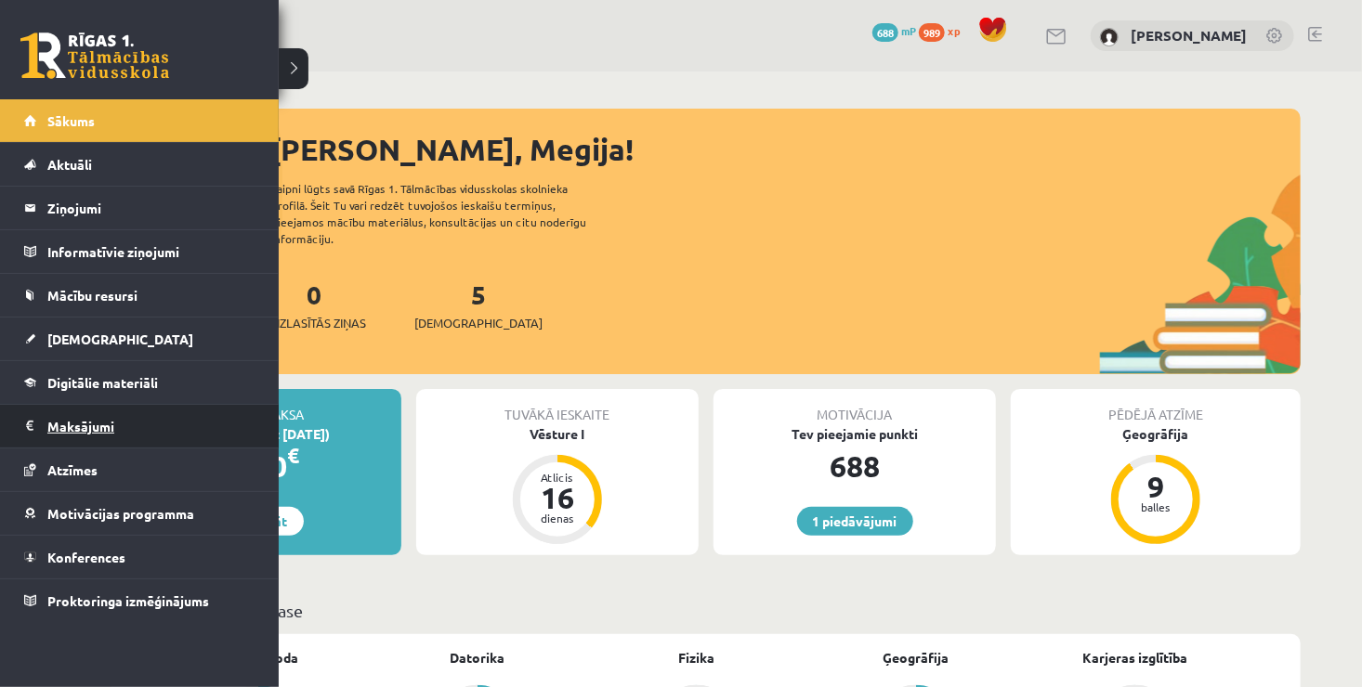
click at [79, 426] on legend "Maksājumi 0" at bounding box center [151, 426] width 208 height 43
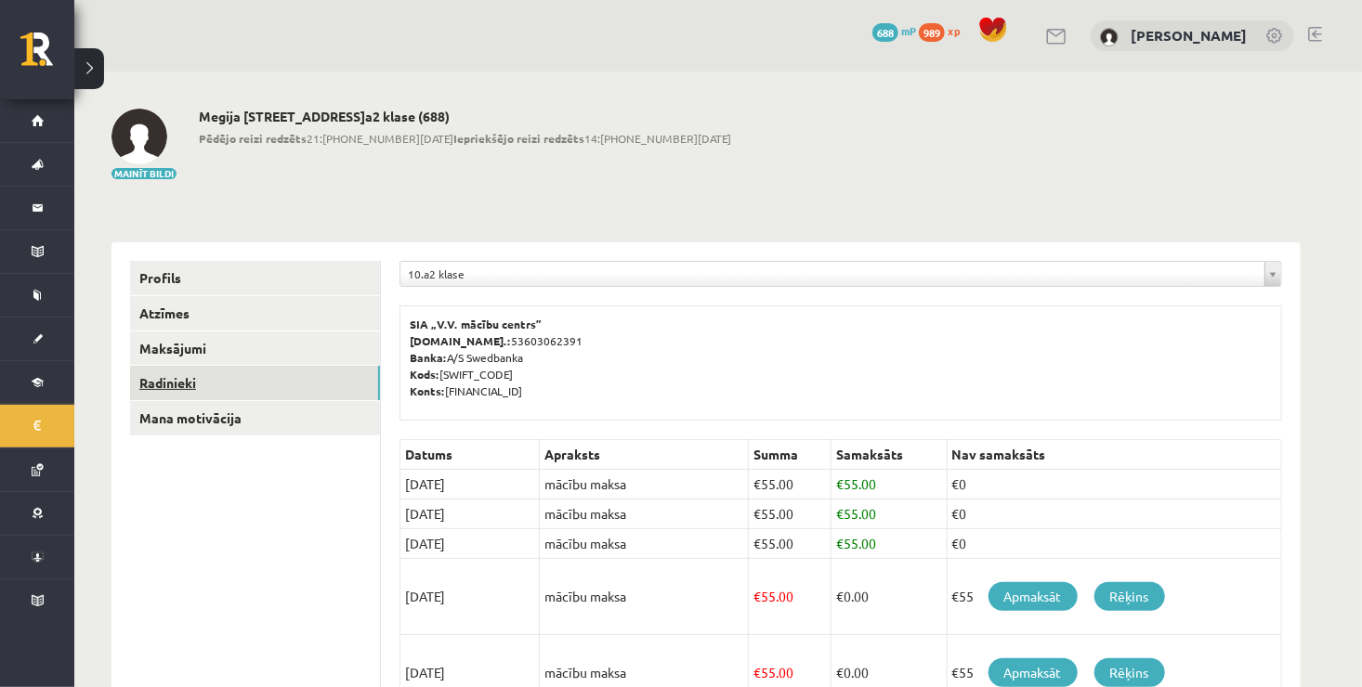
click at [219, 381] on link "Radinieki" at bounding box center [255, 383] width 250 height 34
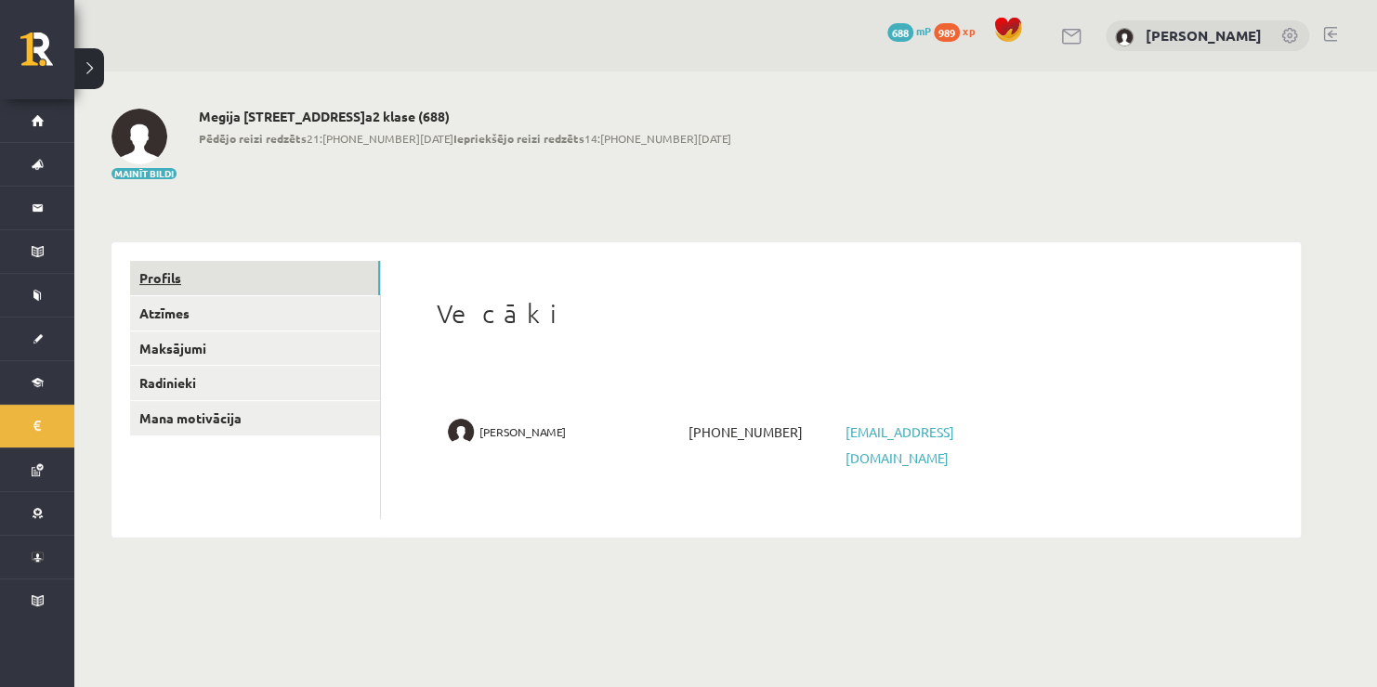
click at [245, 282] on link "Profils" at bounding box center [255, 278] width 250 height 34
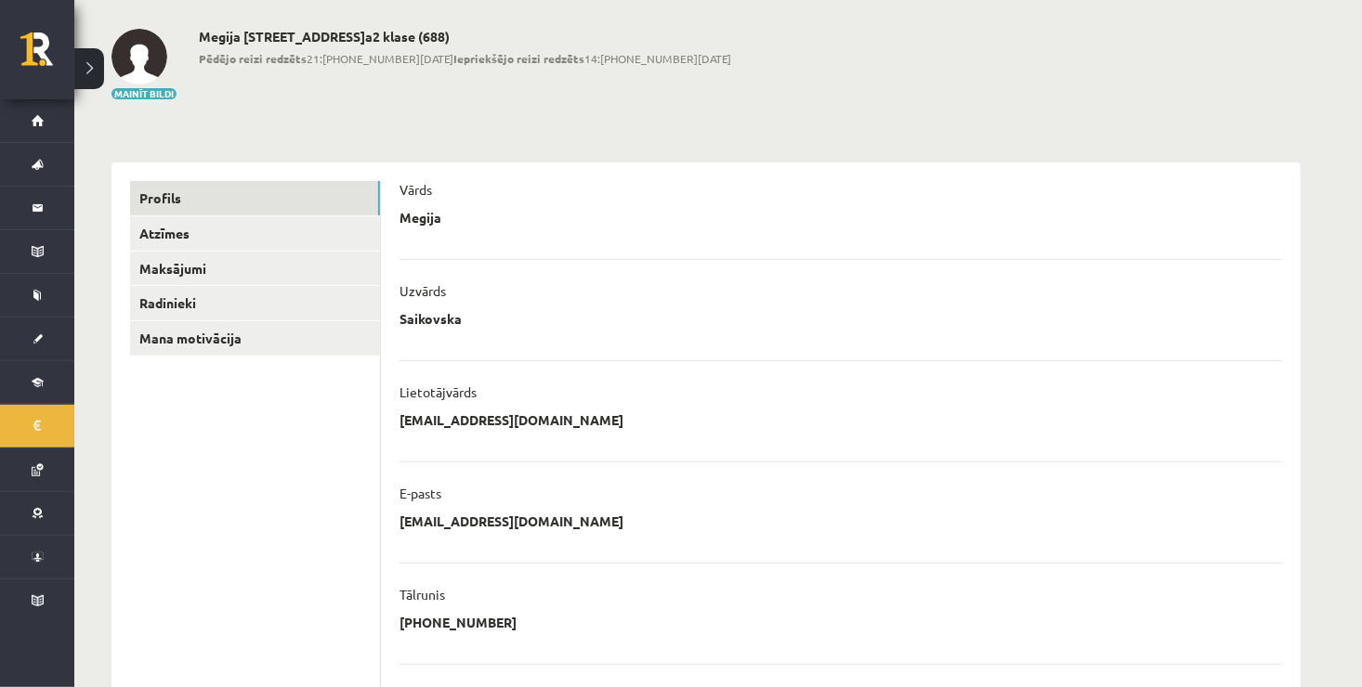
scroll to position [59, 0]
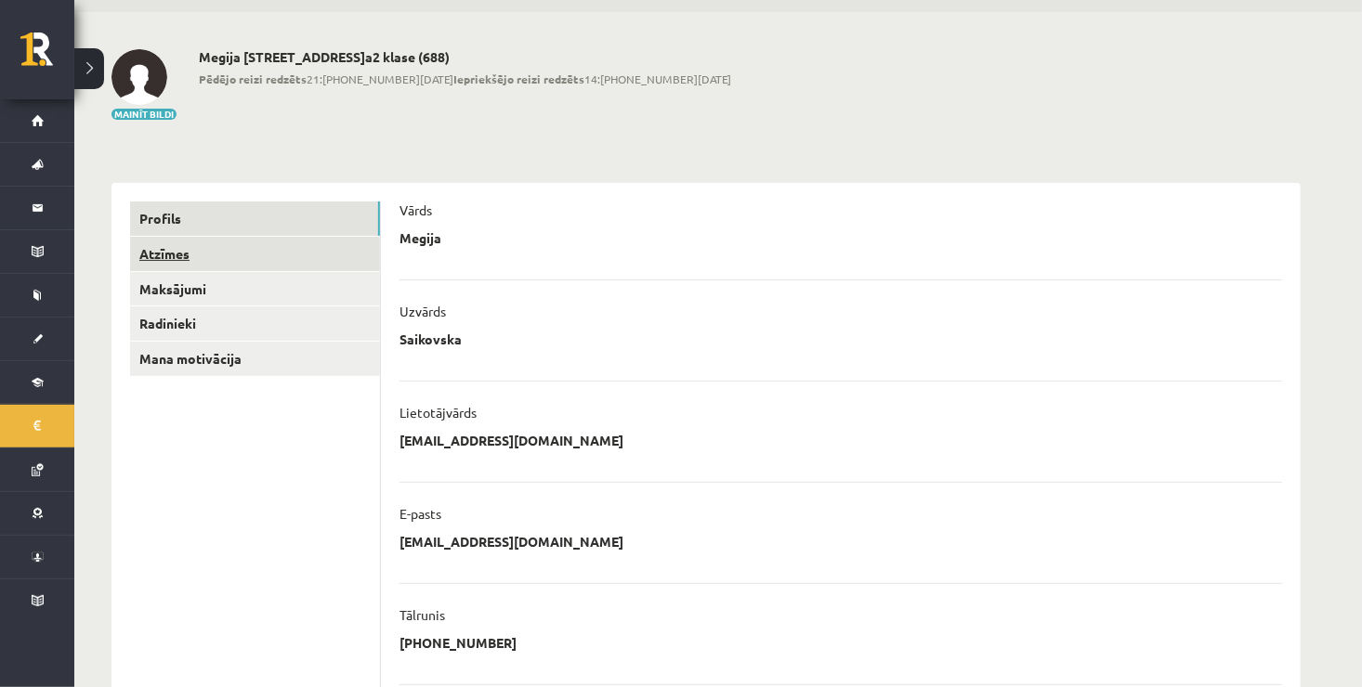
click at [247, 251] on link "Atzīmes" at bounding box center [255, 254] width 250 height 34
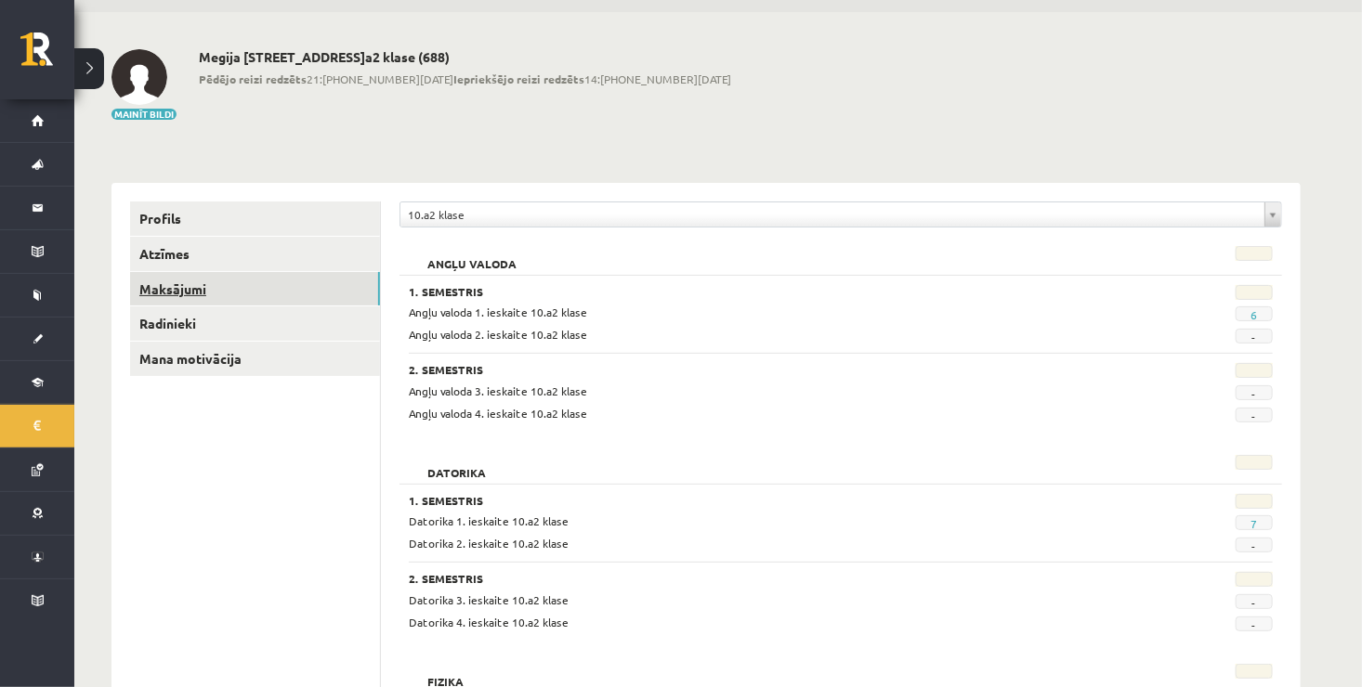
click at [267, 294] on link "Maksājumi" at bounding box center [255, 289] width 250 height 34
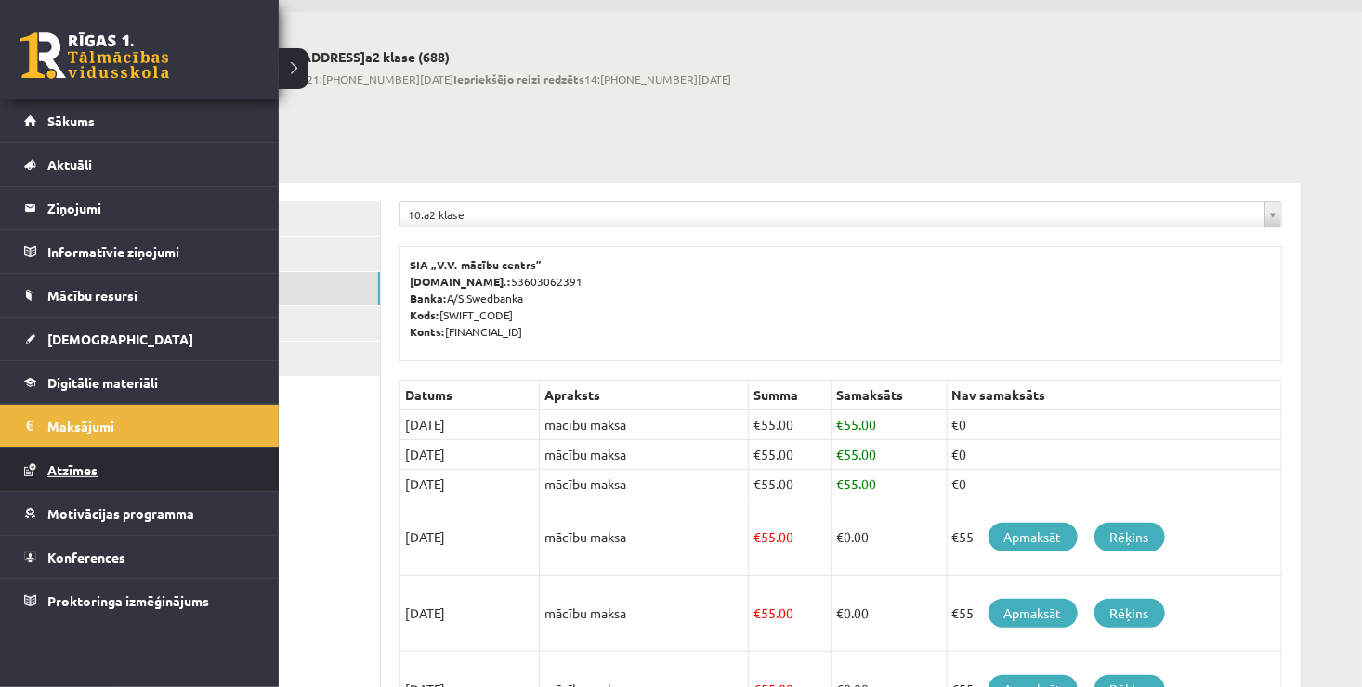
click at [91, 481] on link "Atzīmes" at bounding box center [139, 470] width 231 height 43
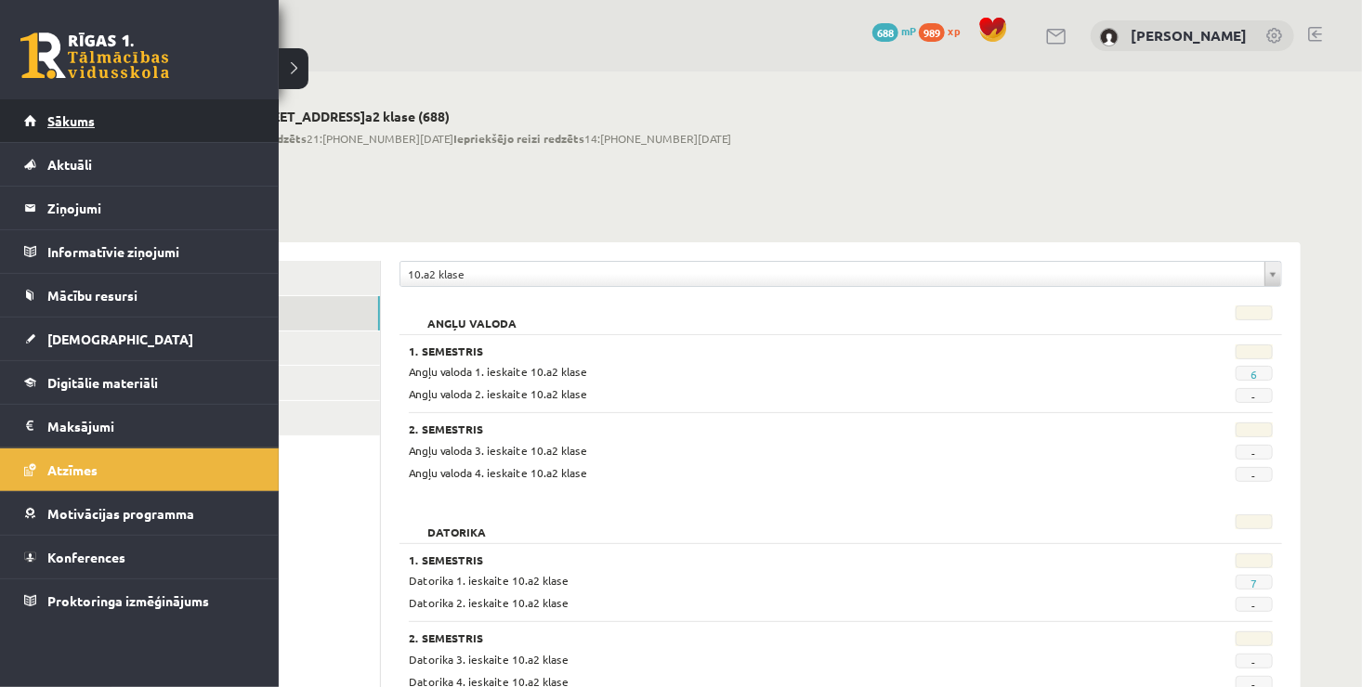
click at [83, 126] on span "Sākums" at bounding box center [70, 120] width 47 height 17
